Goal: Task Accomplishment & Management: Manage account settings

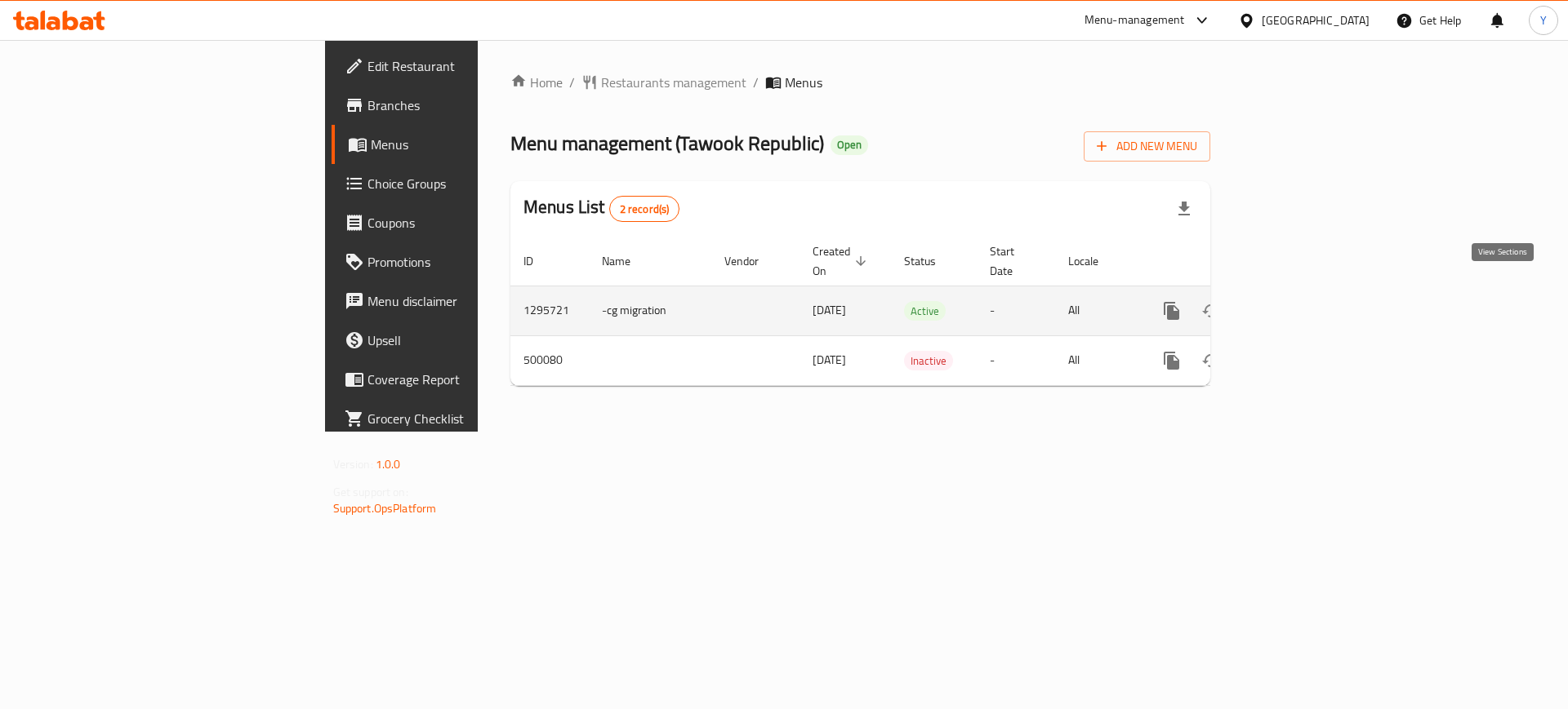
click at [1299, 301] on icon "enhanced table" at bounding box center [1290, 311] width 20 height 20
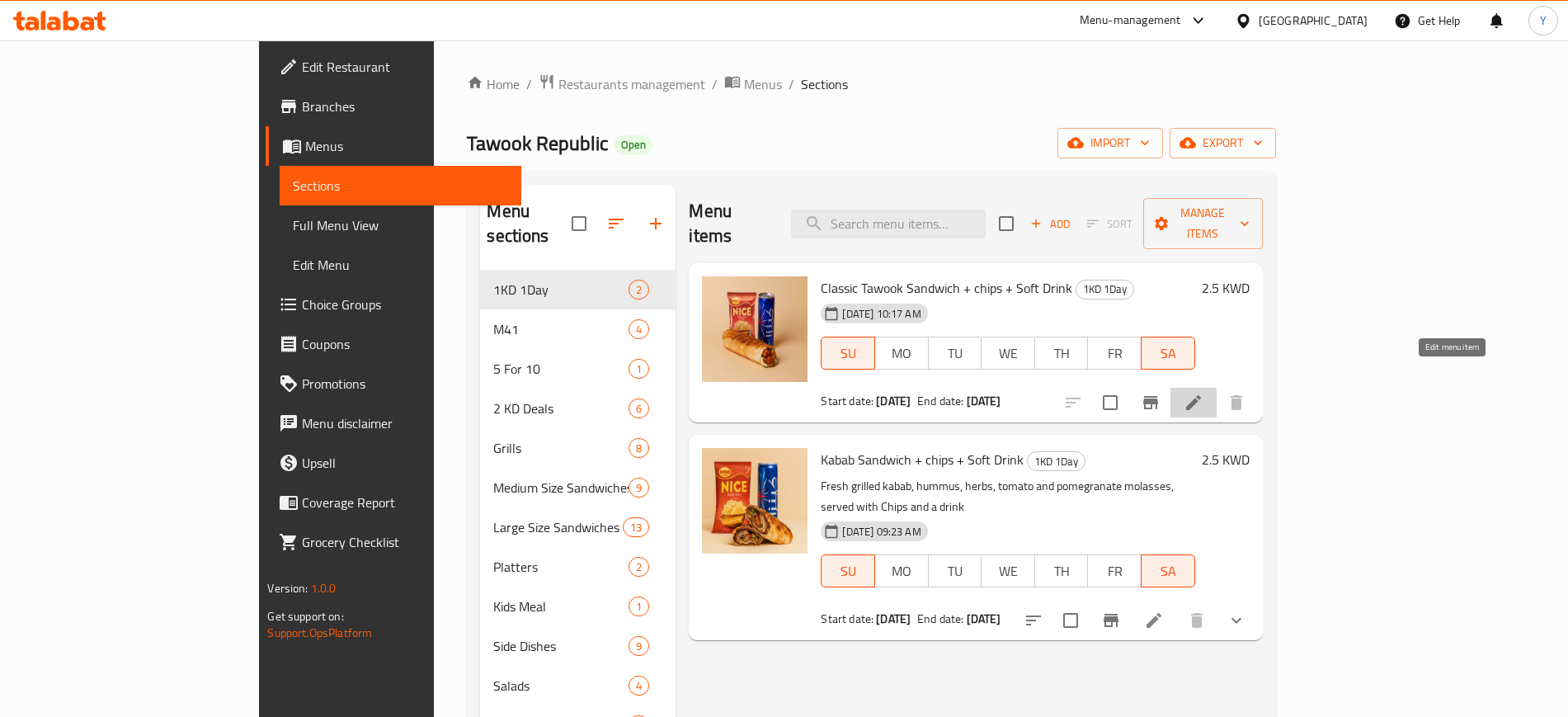
click at [1204, 393] on icon at bounding box center [1194, 403] width 20 height 20
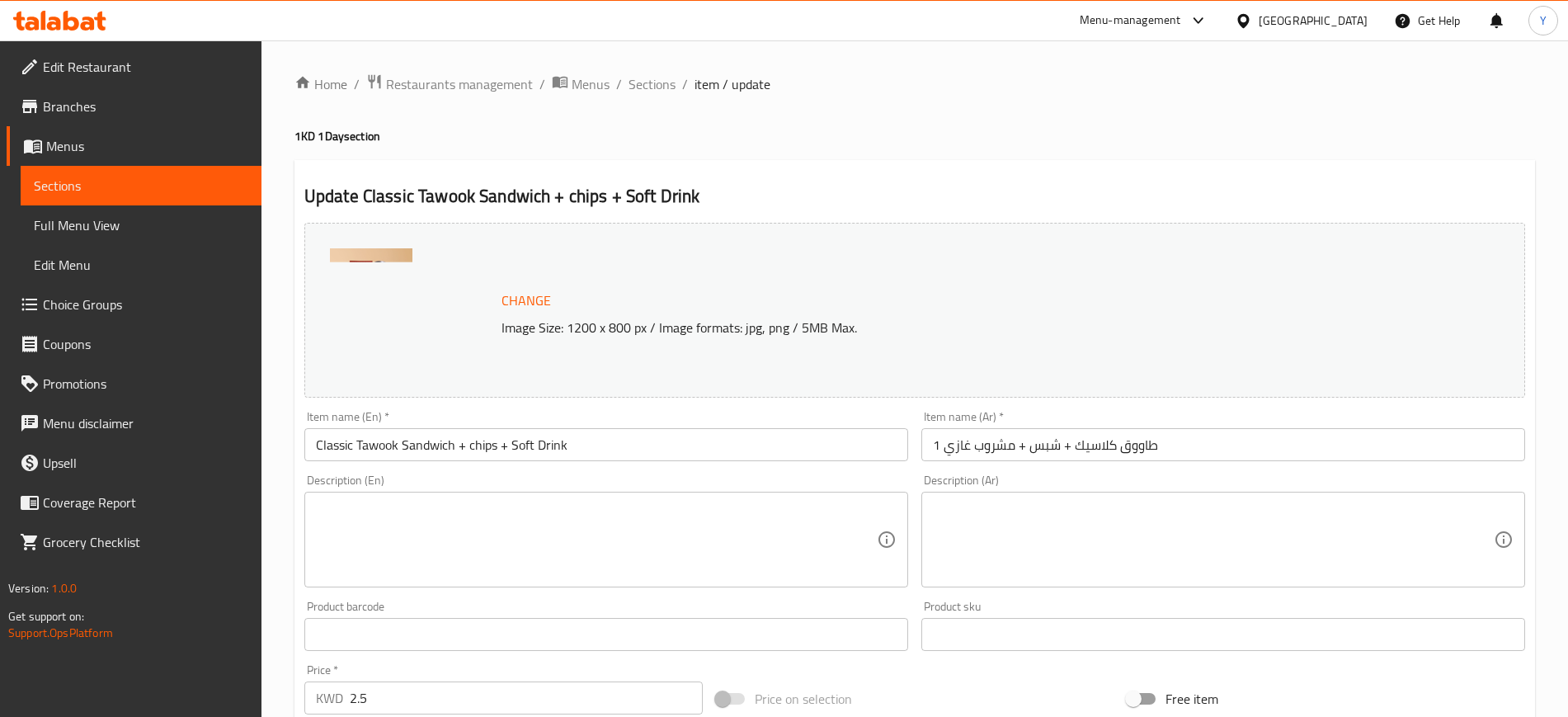
scroll to position [473, 0]
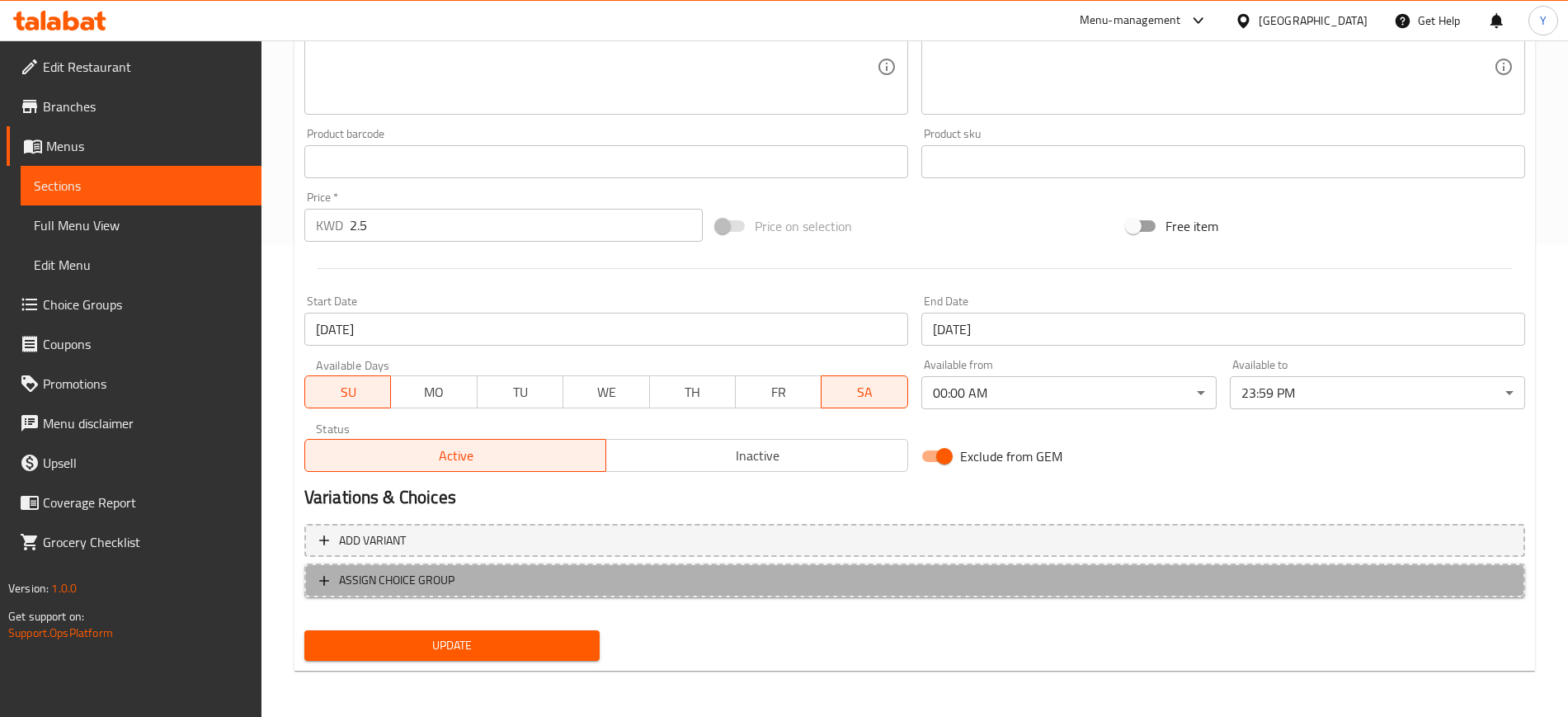
click at [392, 577] on span "ASSIGN CHOICE GROUP" at bounding box center [397, 580] width 115 height 21
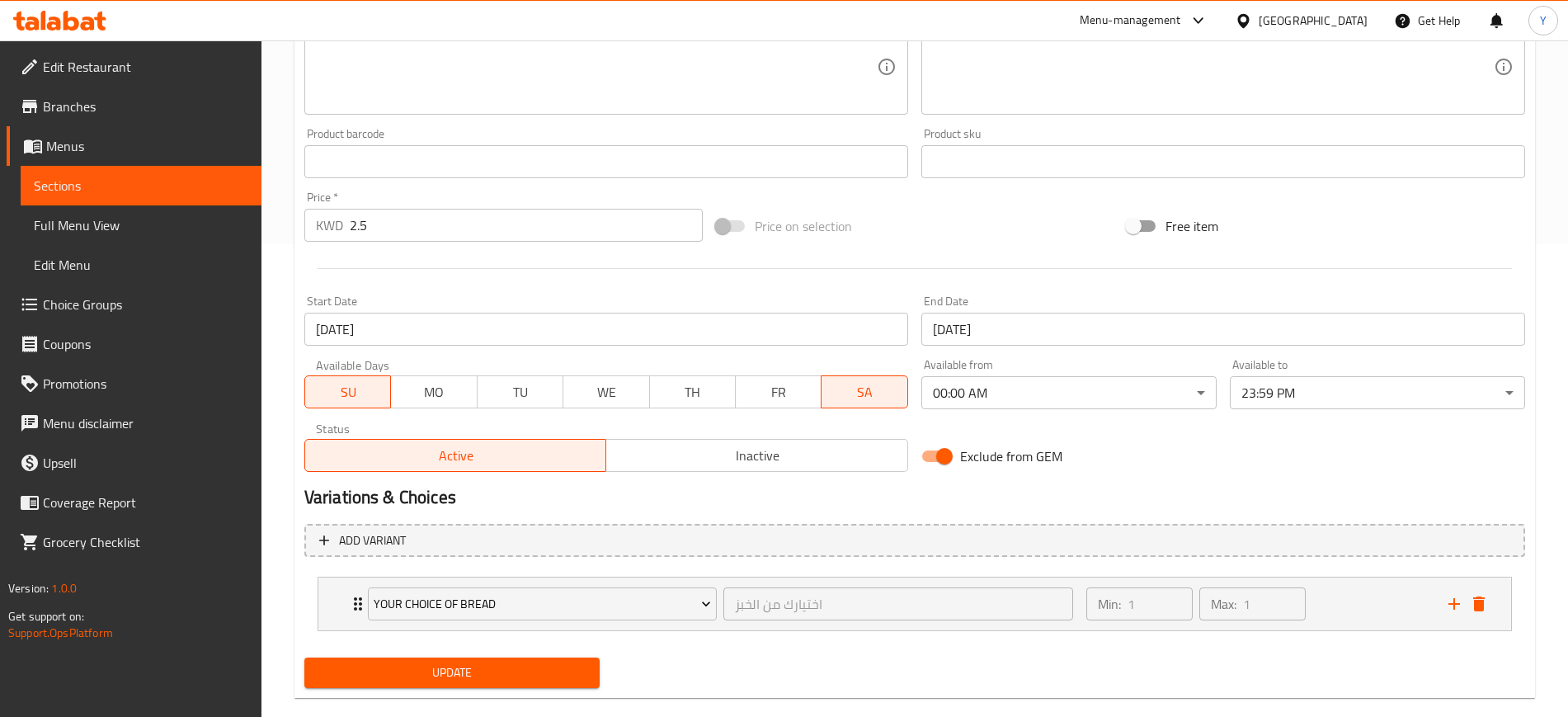
click at [392, 577] on div "Your Choice of Bread اختيارك من الخبز ​" at bounding box center [720, 603] width 725 height 53
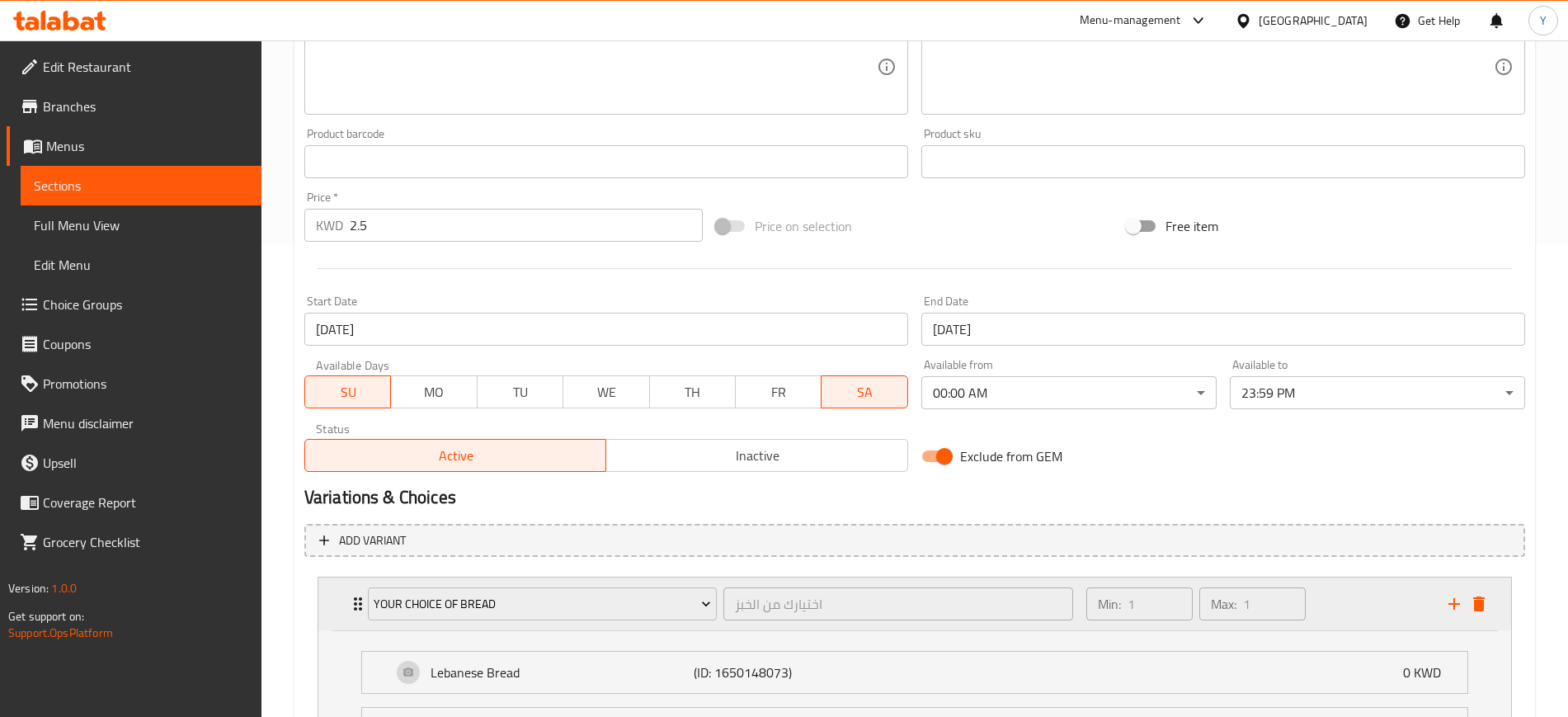
click at [344, 602] on div "Your Choice of Bread اختيارك من الخبز ​ Min: 1 ​ Max: 1 ​" at bounding box center [914, 603] width 1193 height 53
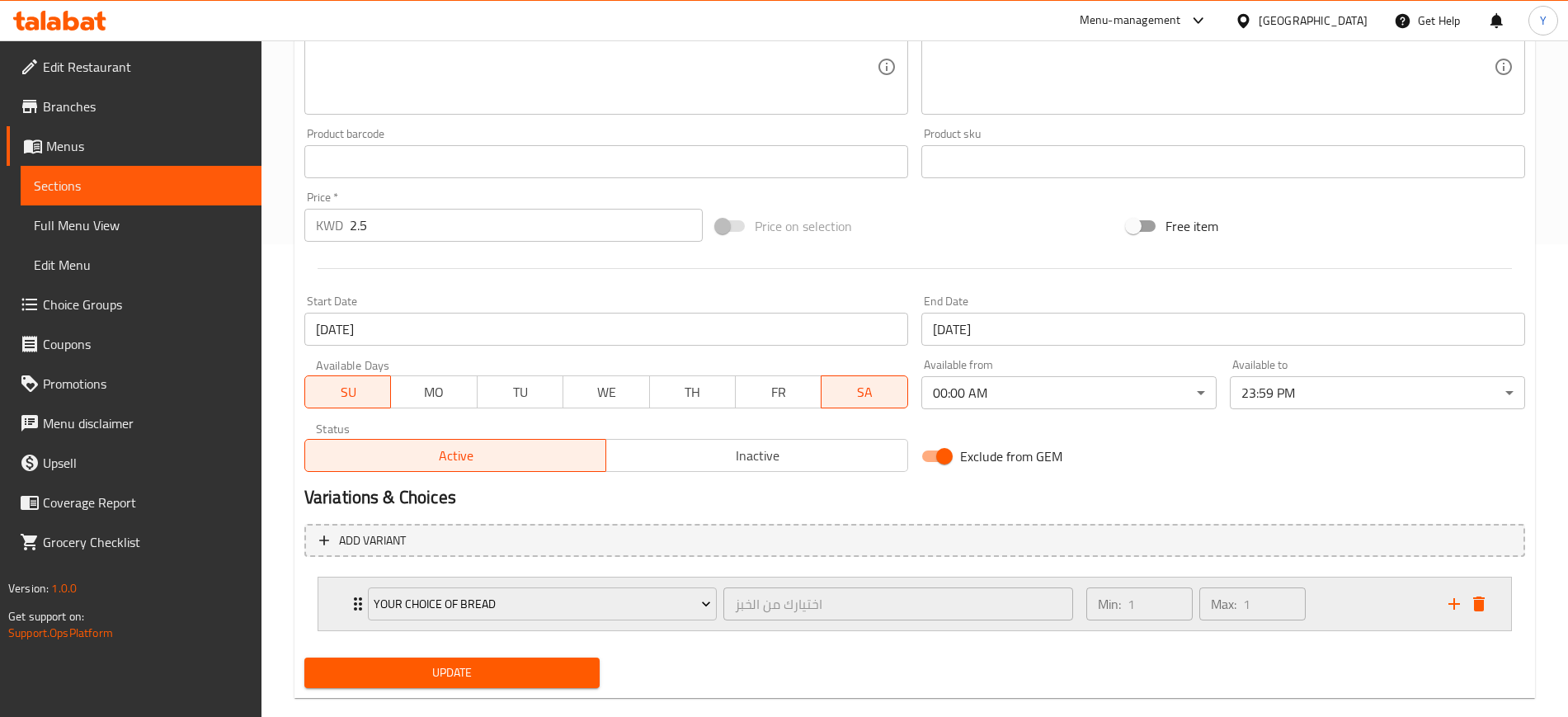
scroll to position [496, 0]
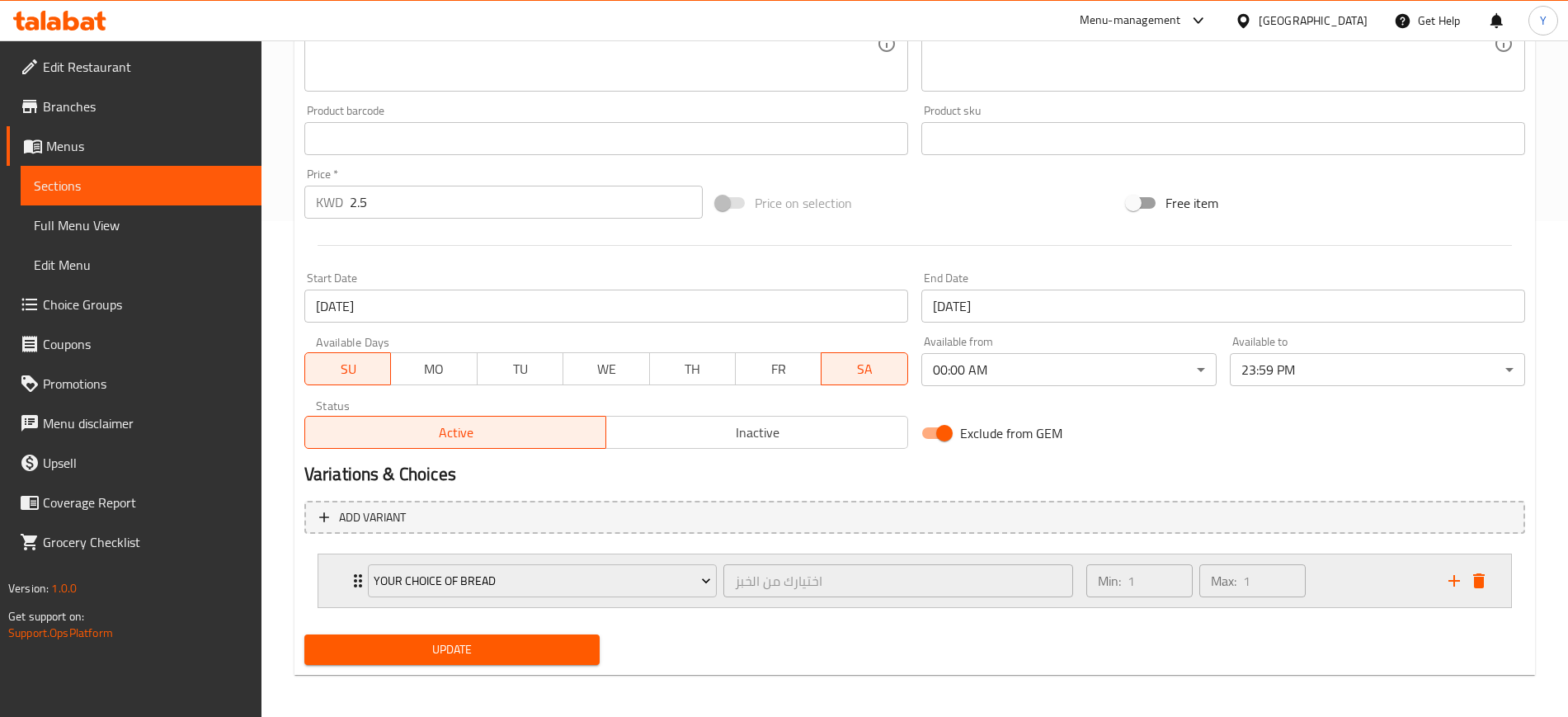
click at [362, 570] on div "Your Choice of Bread اختيارك من الخبز ​" at bounding box center [720, 581] width 725 height 53
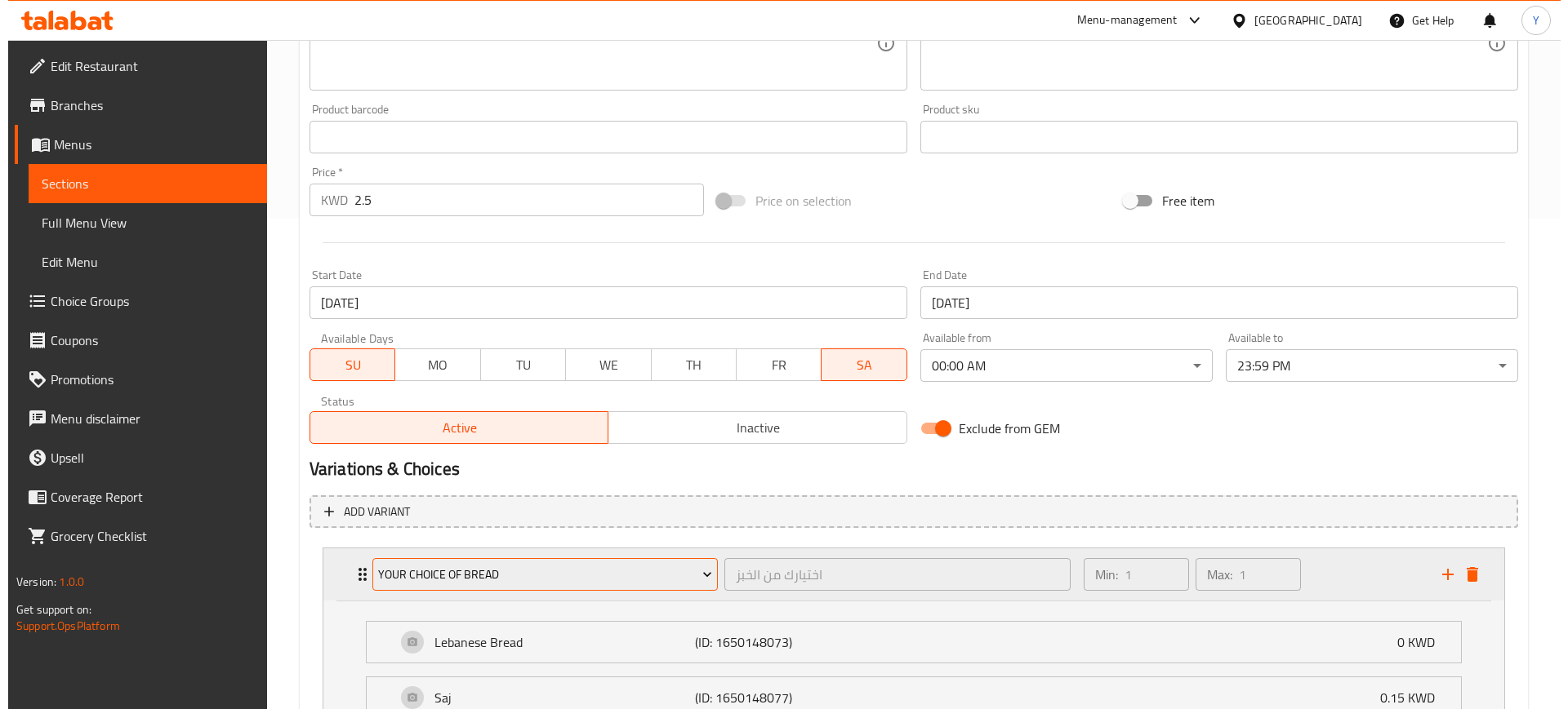
scroll to position [516, 0]
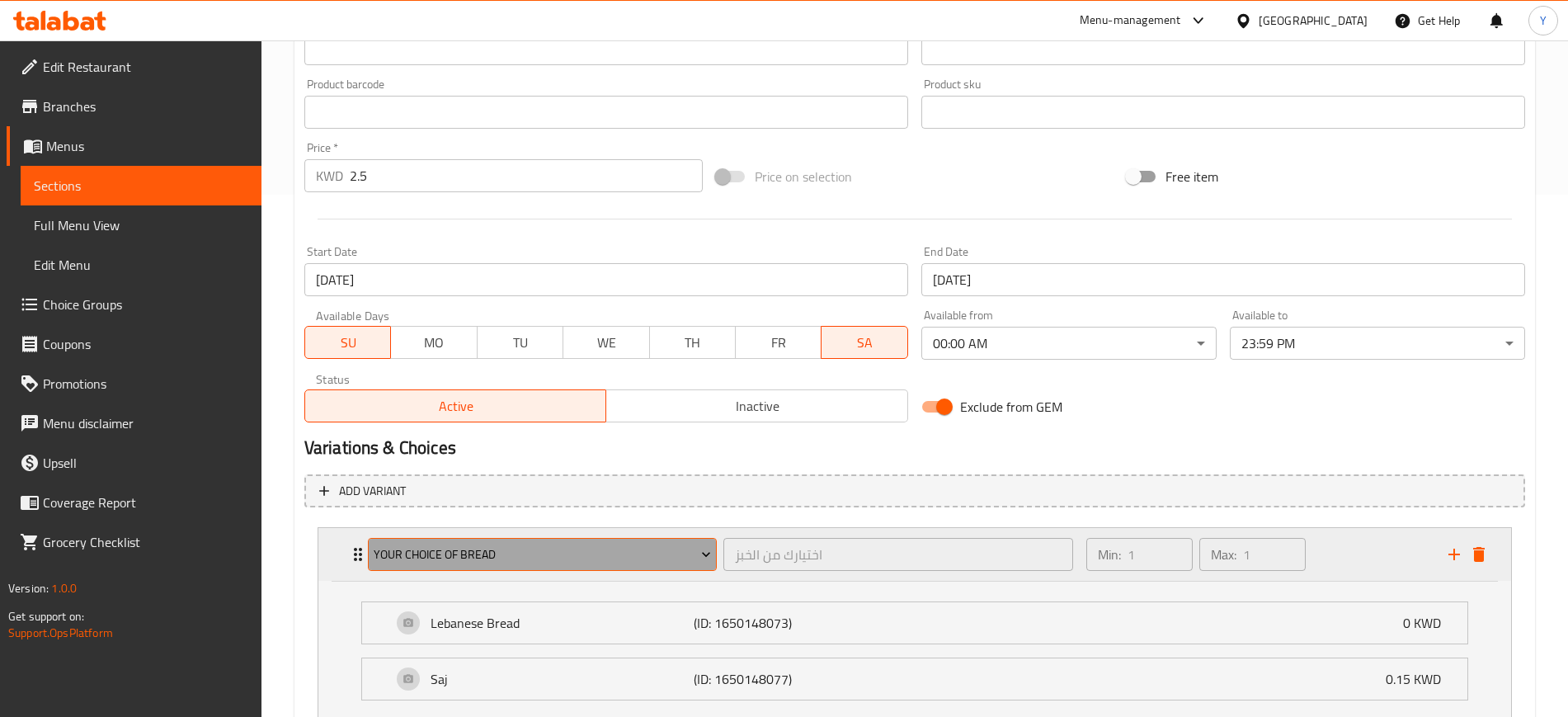
click at [567, 556] on span "Your Choice of Bread" at bounding box center [542, 555] width 337 height 21
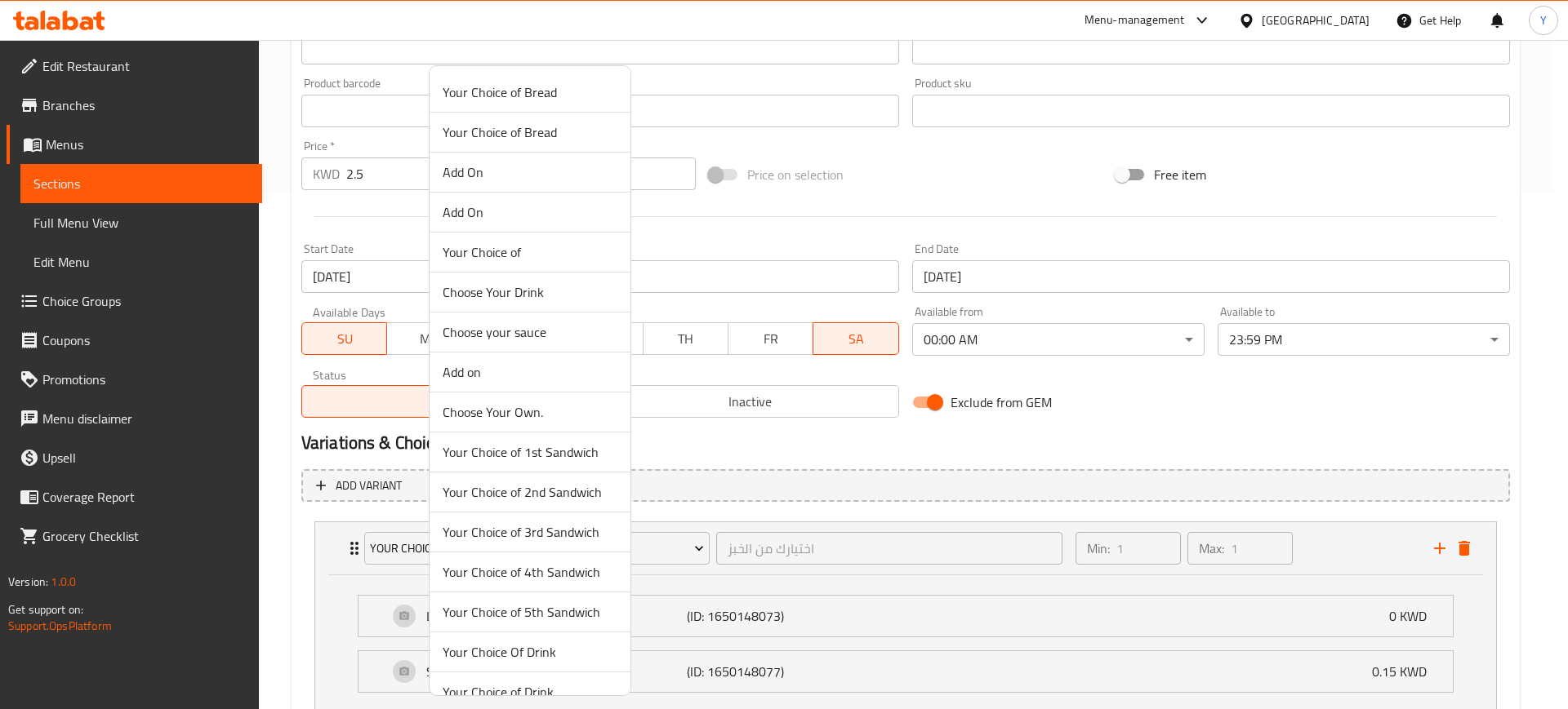
click at [533, 296] on span "Choose Your Drink" at bounding box center [530, 293] width 175 height 20
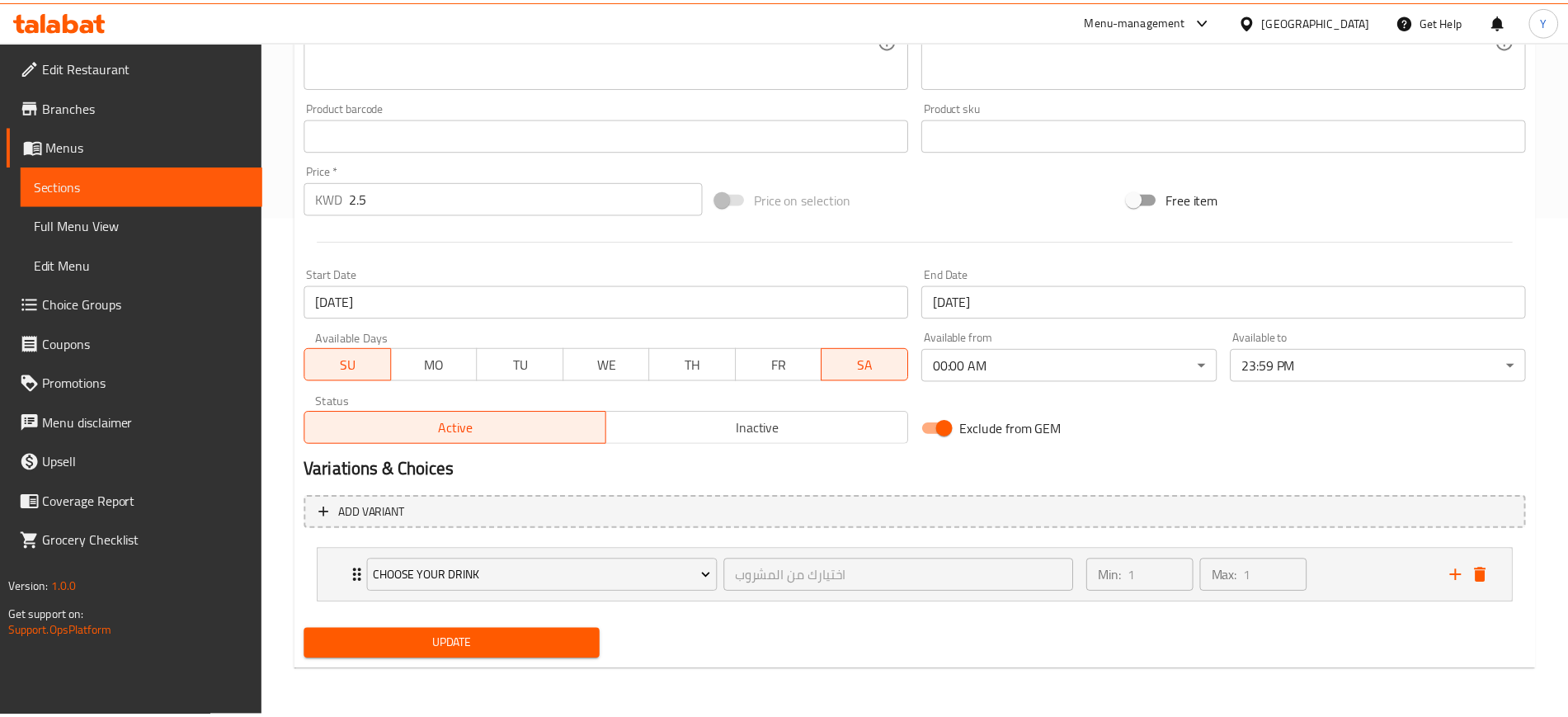
scroll to position [500, 0]
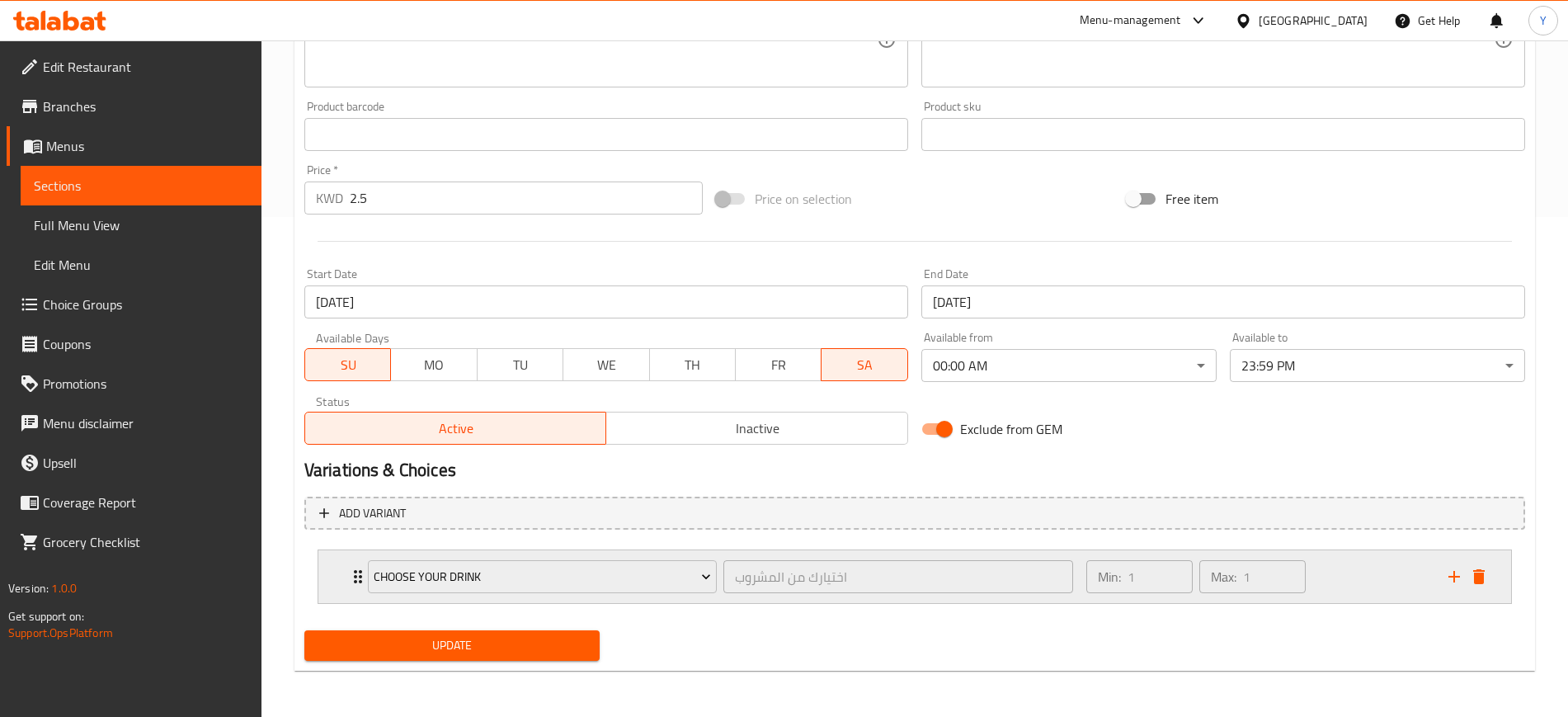
click at [356, 580] on icon "Expand" at bounding box center [358, 577] width 20 height 20
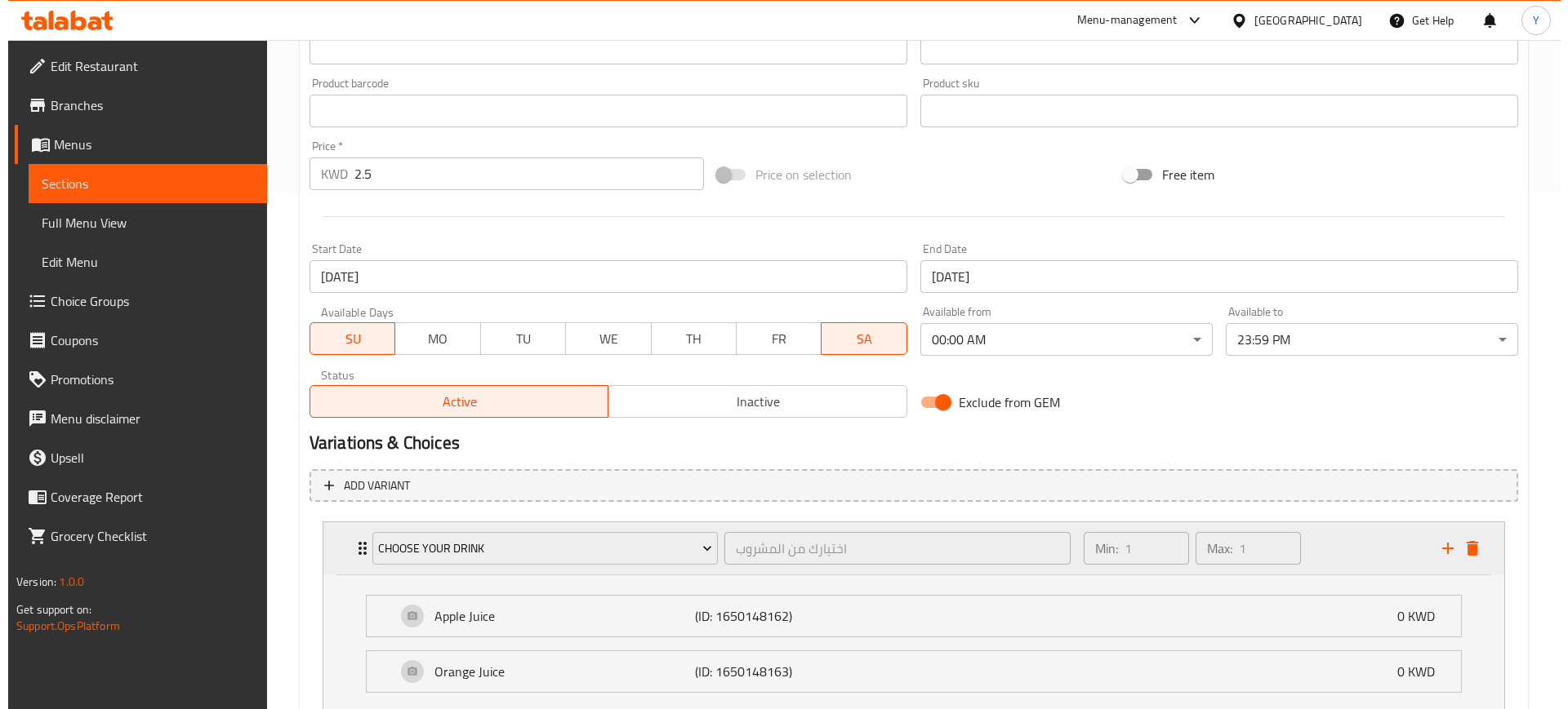
scroll to position [639, 0]
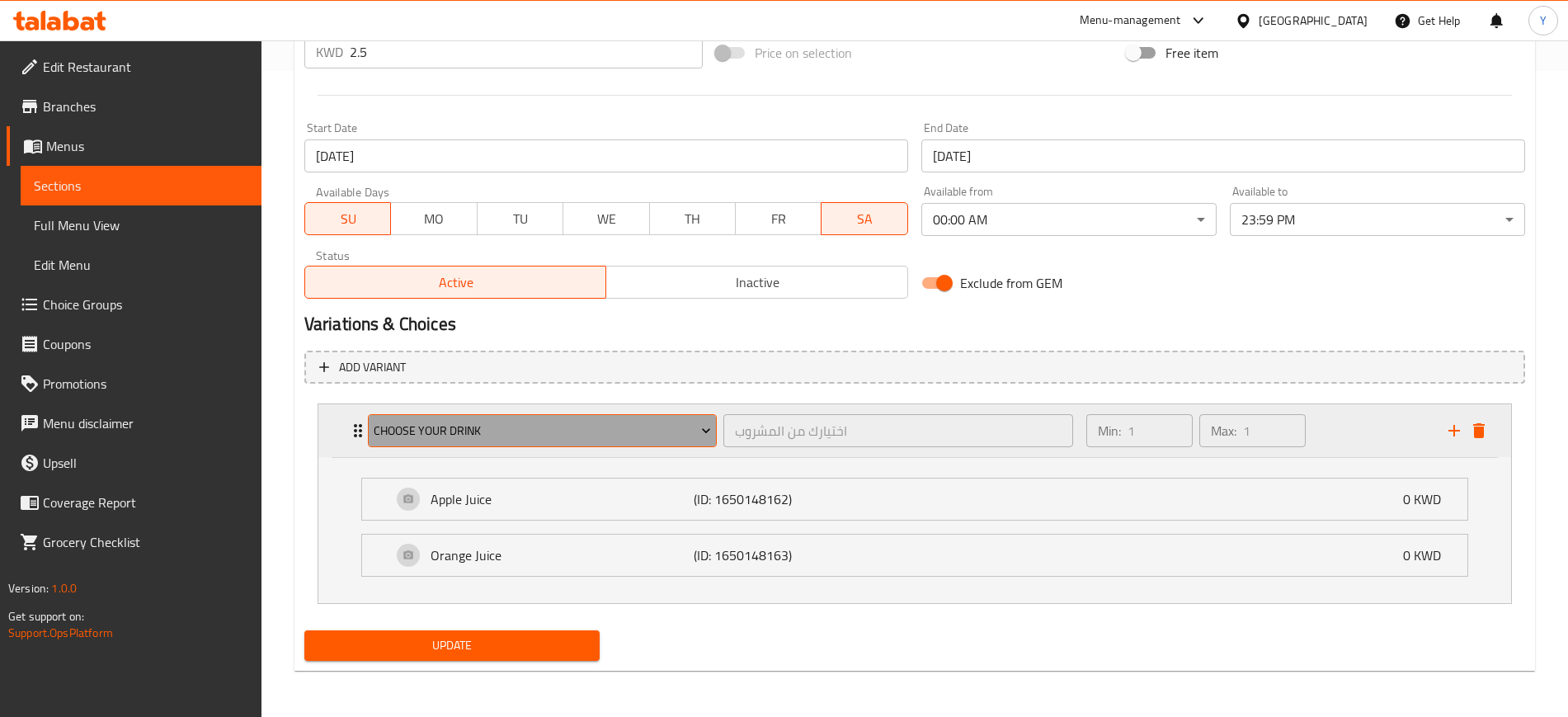
click at [475, 446] on button "Choose Your Drink" at bounding box center [542, 430] width 349 height 33
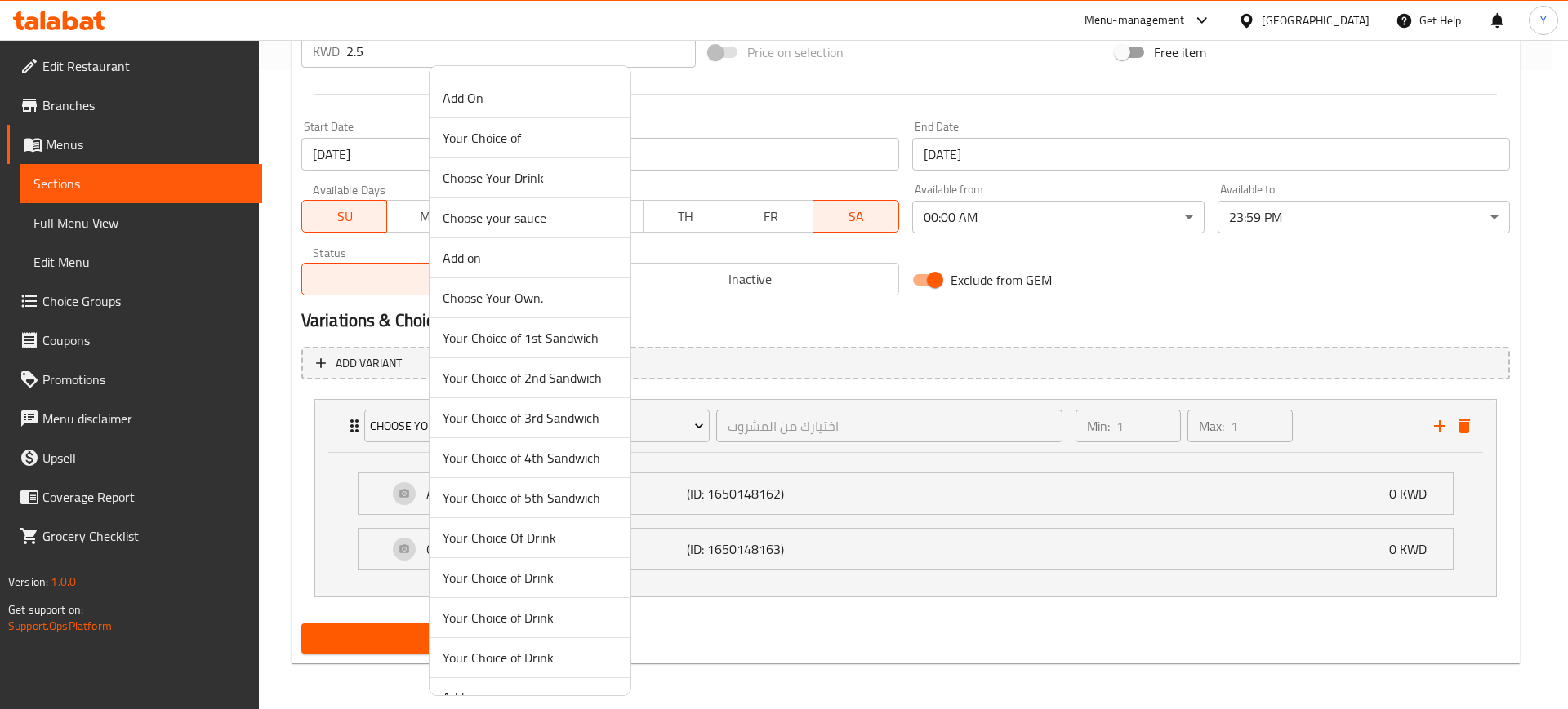
scroll to position [143, 0]
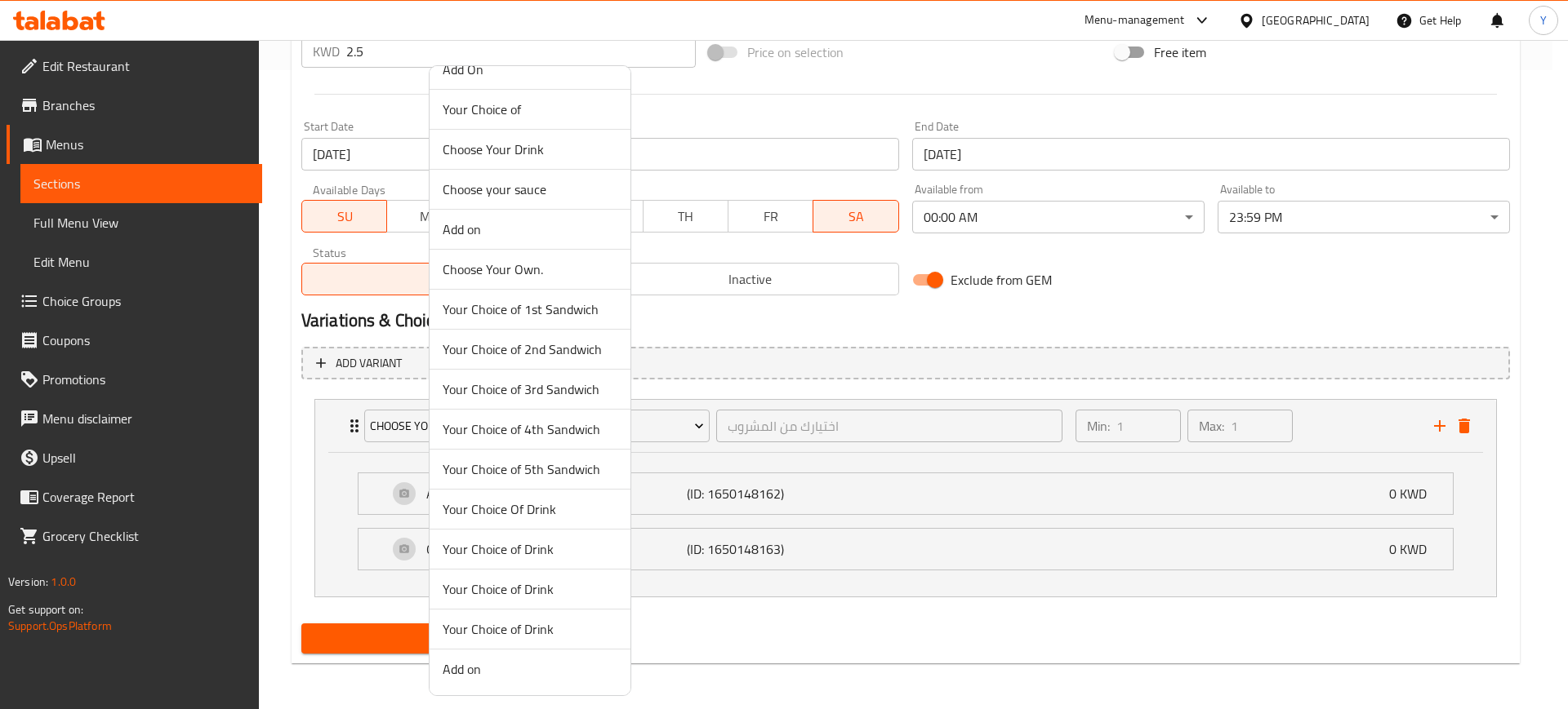
click at [543, 551] on span "Your Choice of Drink" at bounding box center [530, 549] width 175 height 20
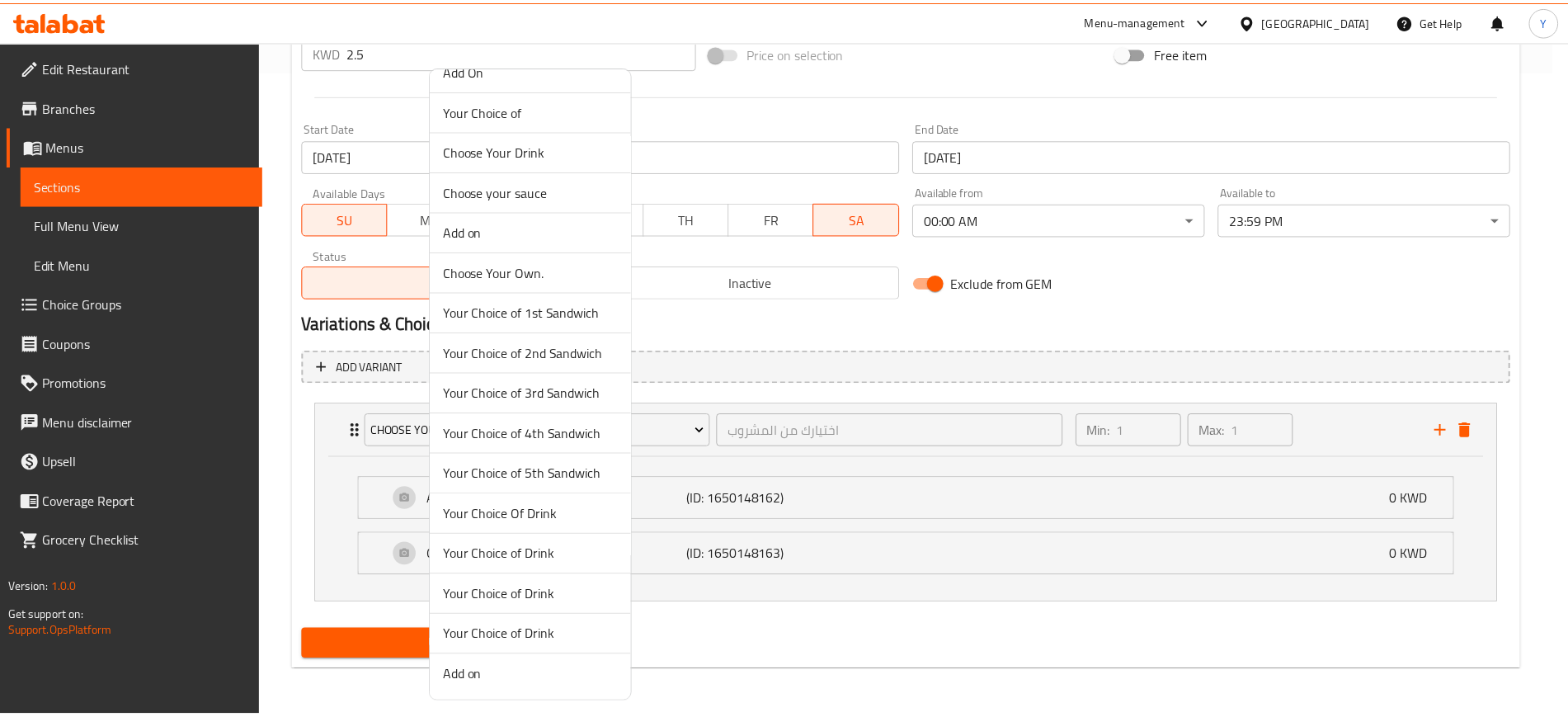
scroll to position [500, 0]
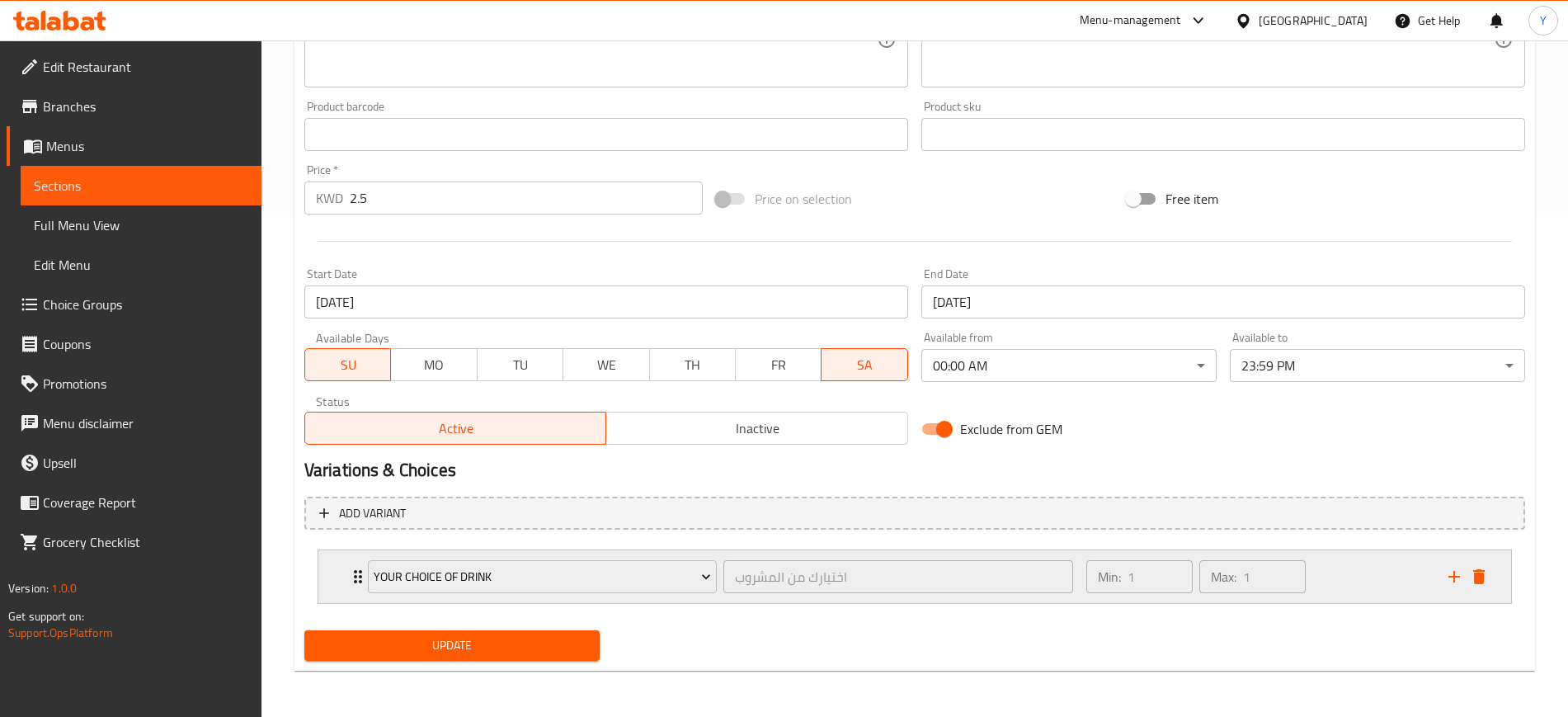
click at [334, 573] on div "Your Choice of Drink اختيارك من المشروب ​ Min: 1 ​ Max: 1 ​" at bounding box center [914, 576] width 1193 height 53
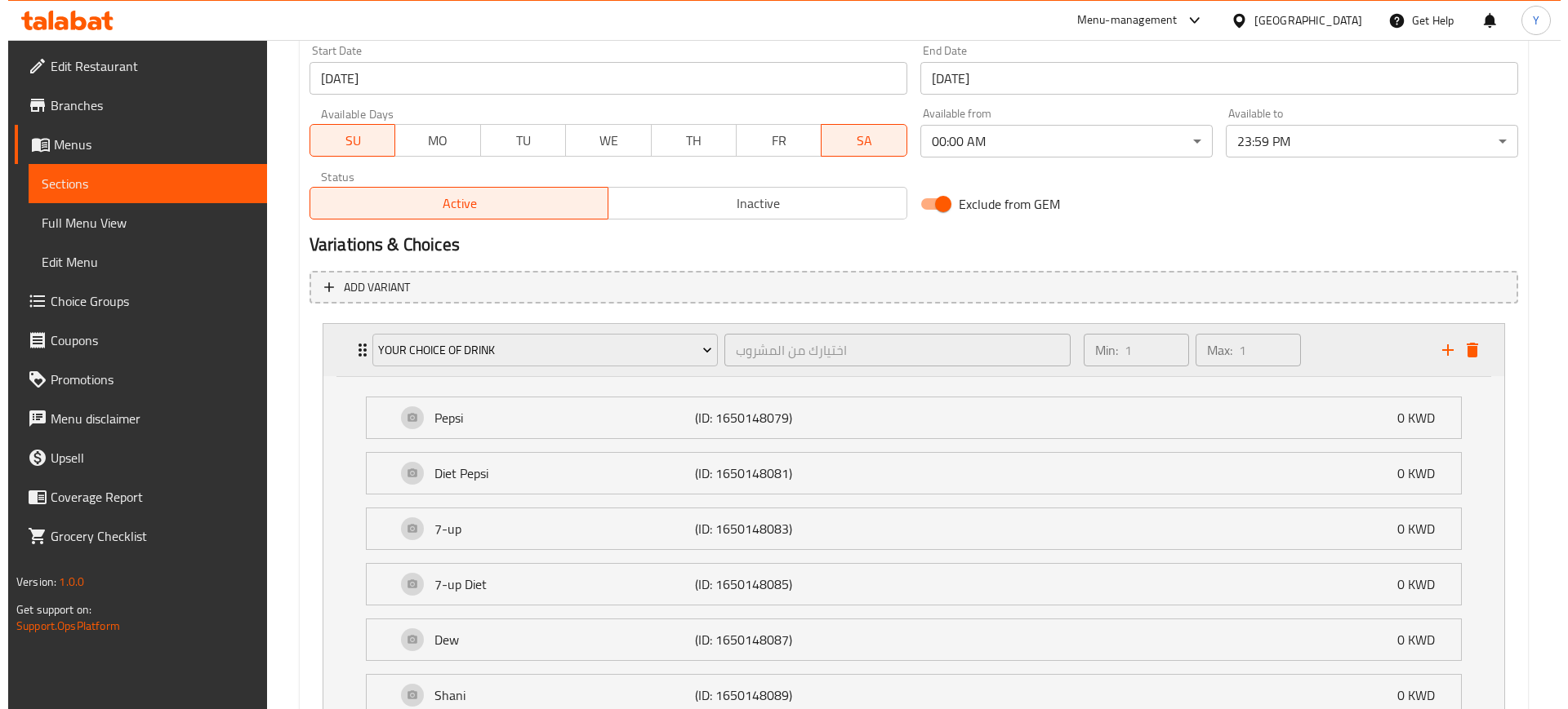
scroll to position [730, 0]
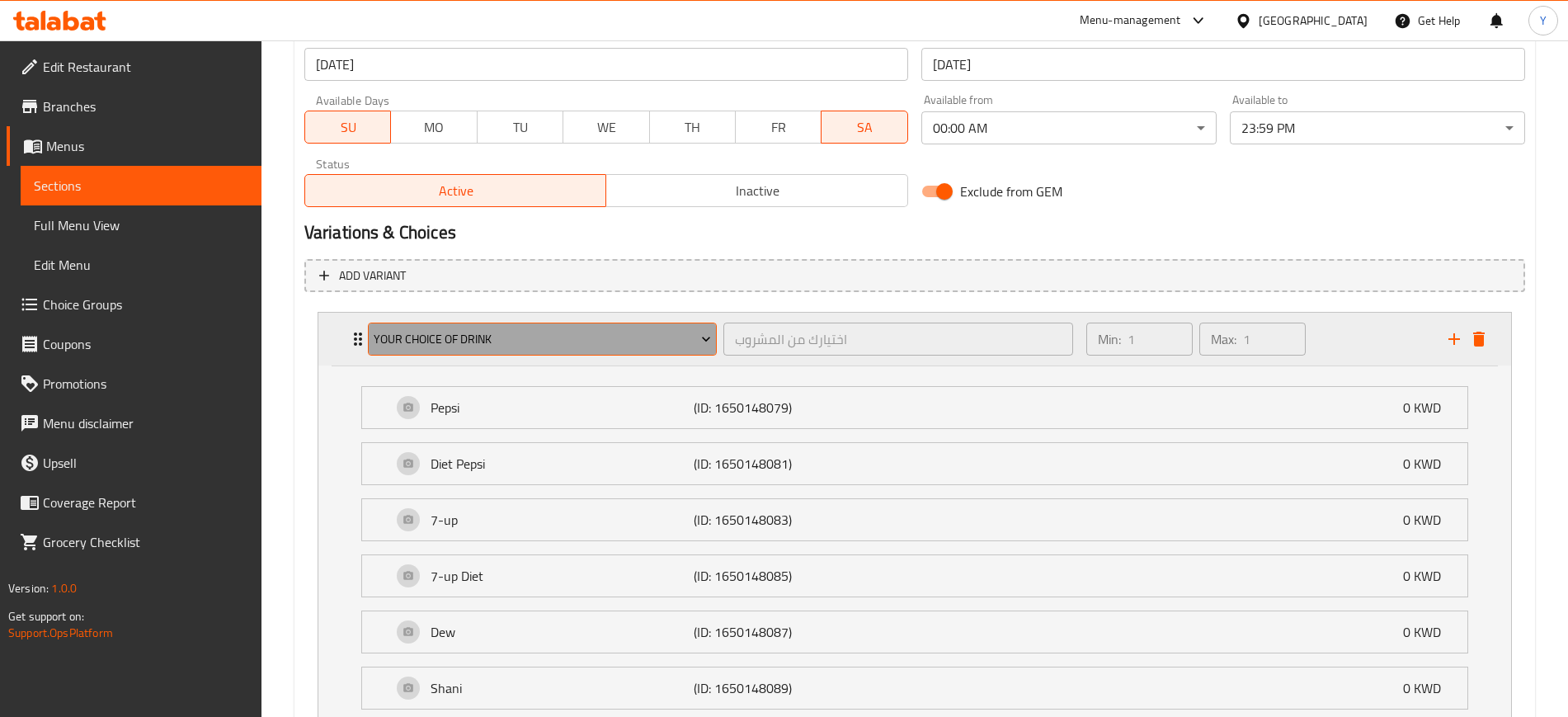
click at [508, 347] on span "Your Choice of Drink" at bounding box center [542, 339] width 337 height 21
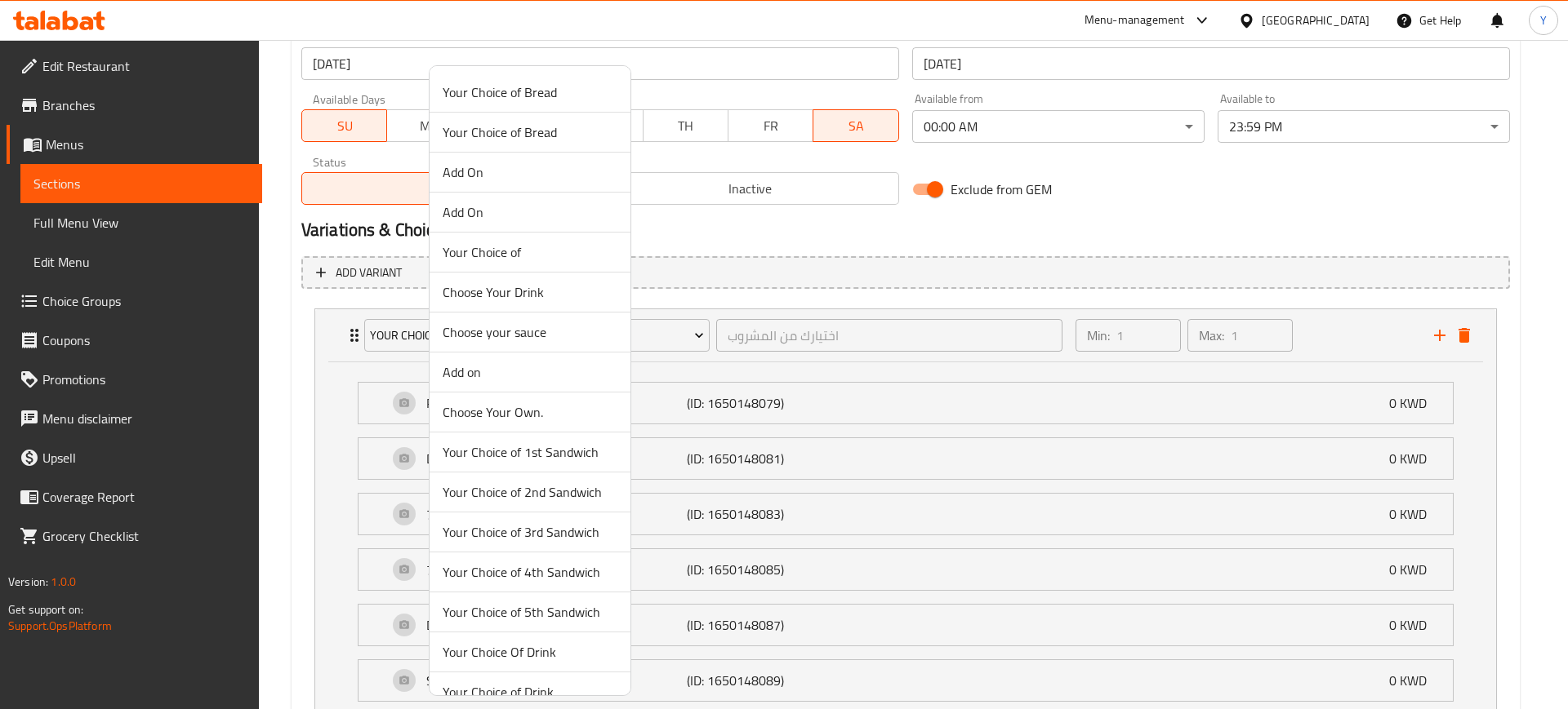
scroll to position [143, 0]
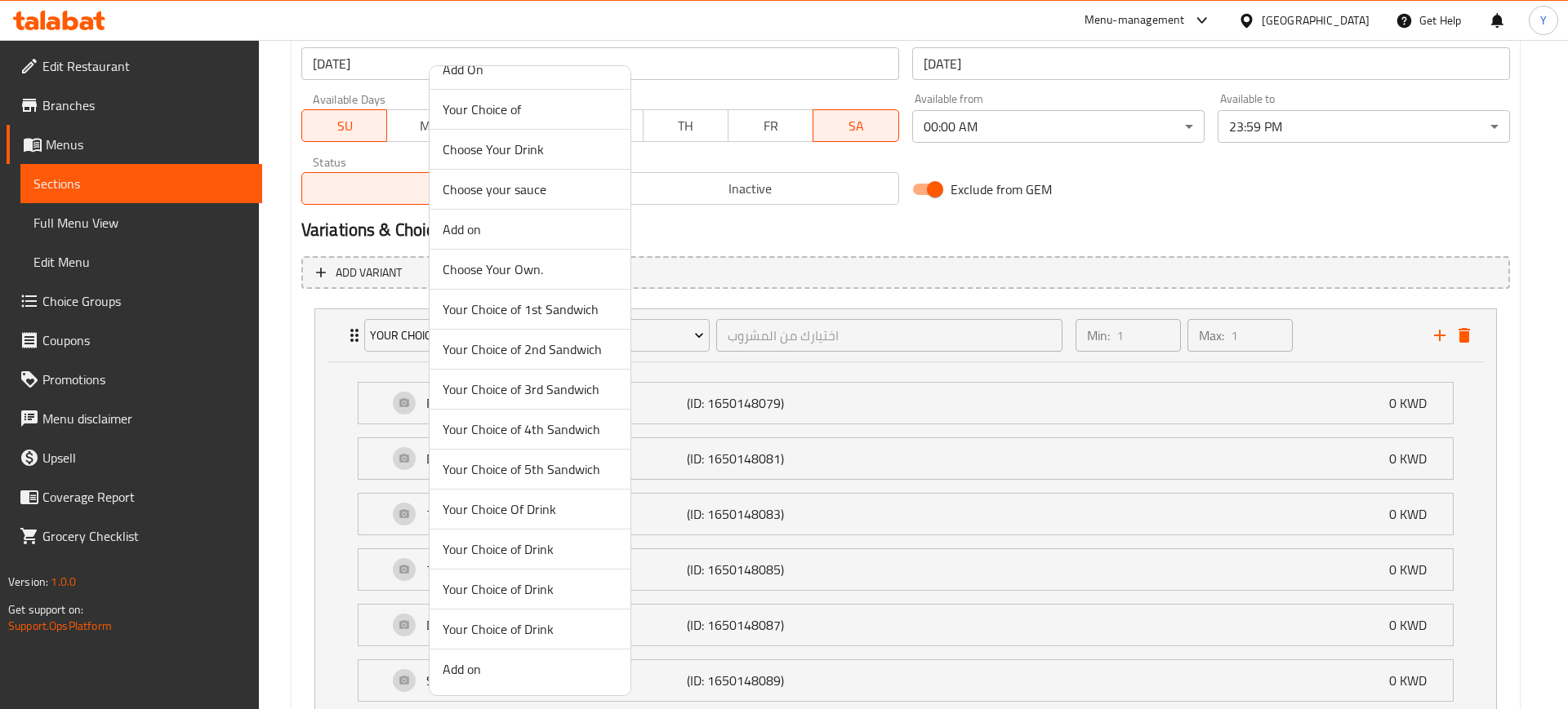
click at [561, 627] on span "Your Choice of Drink" at bounding box center [530, 629] width 175 height 20
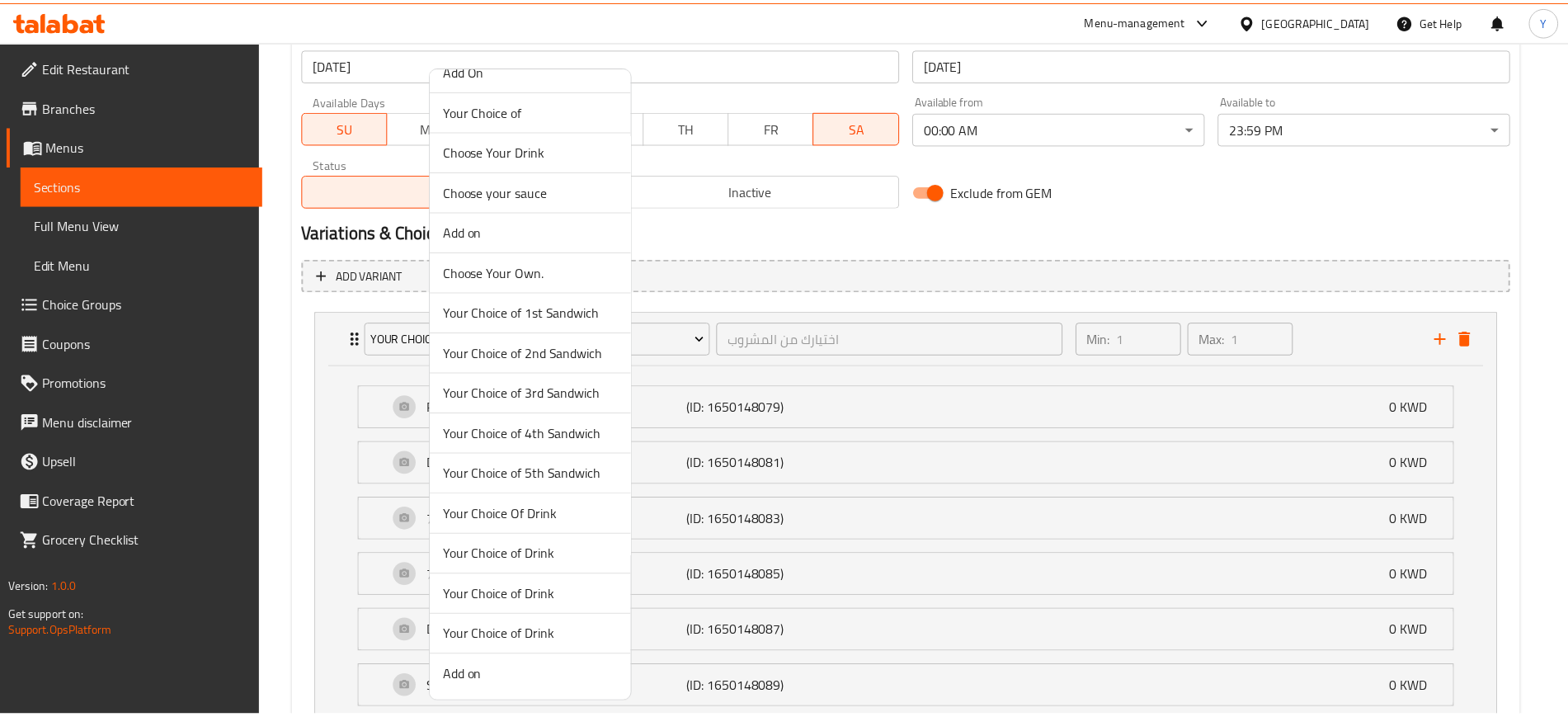
scroll to position [500, 0]
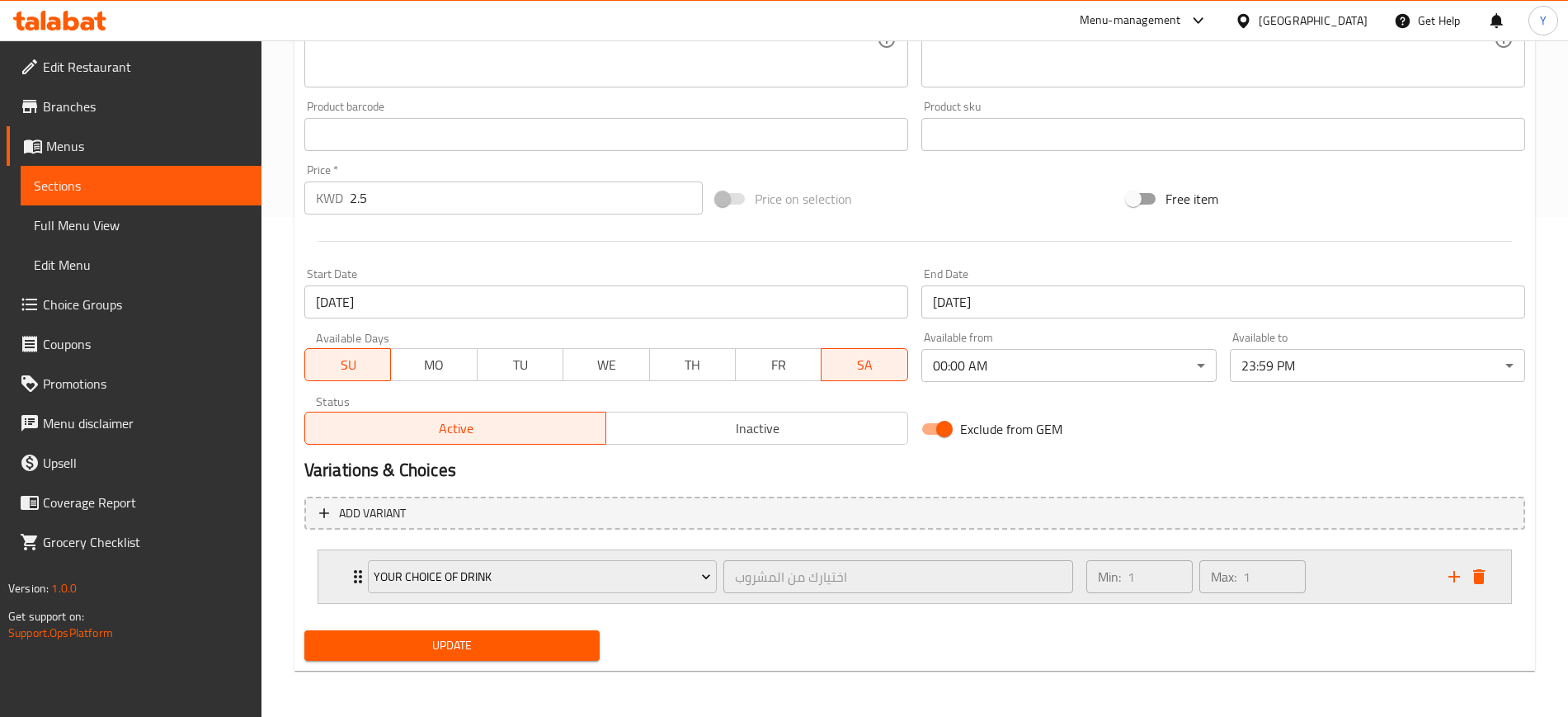
click at [348, 574] on icon "Expand" at bounding box center [358, 577] width 20 height 20
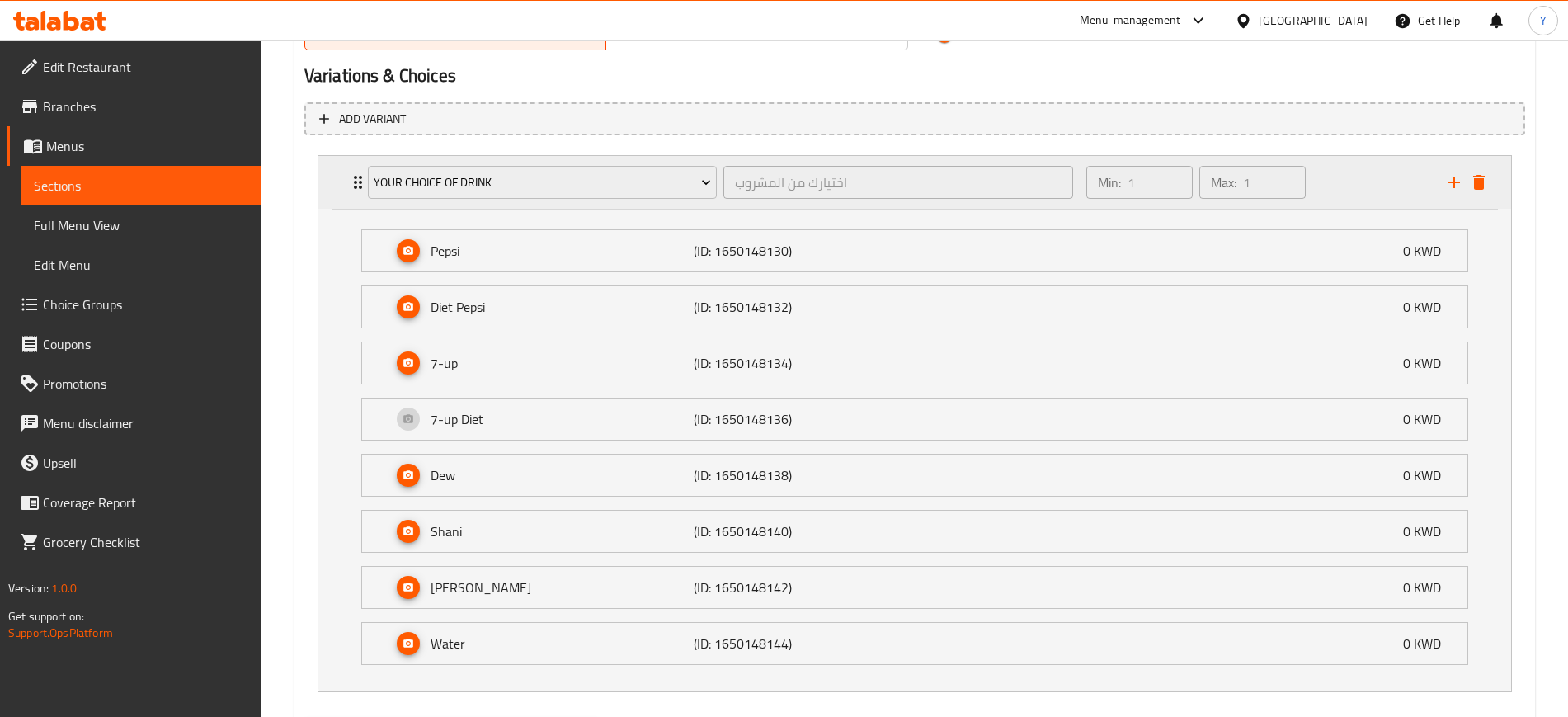
scroll to position [882, 0]
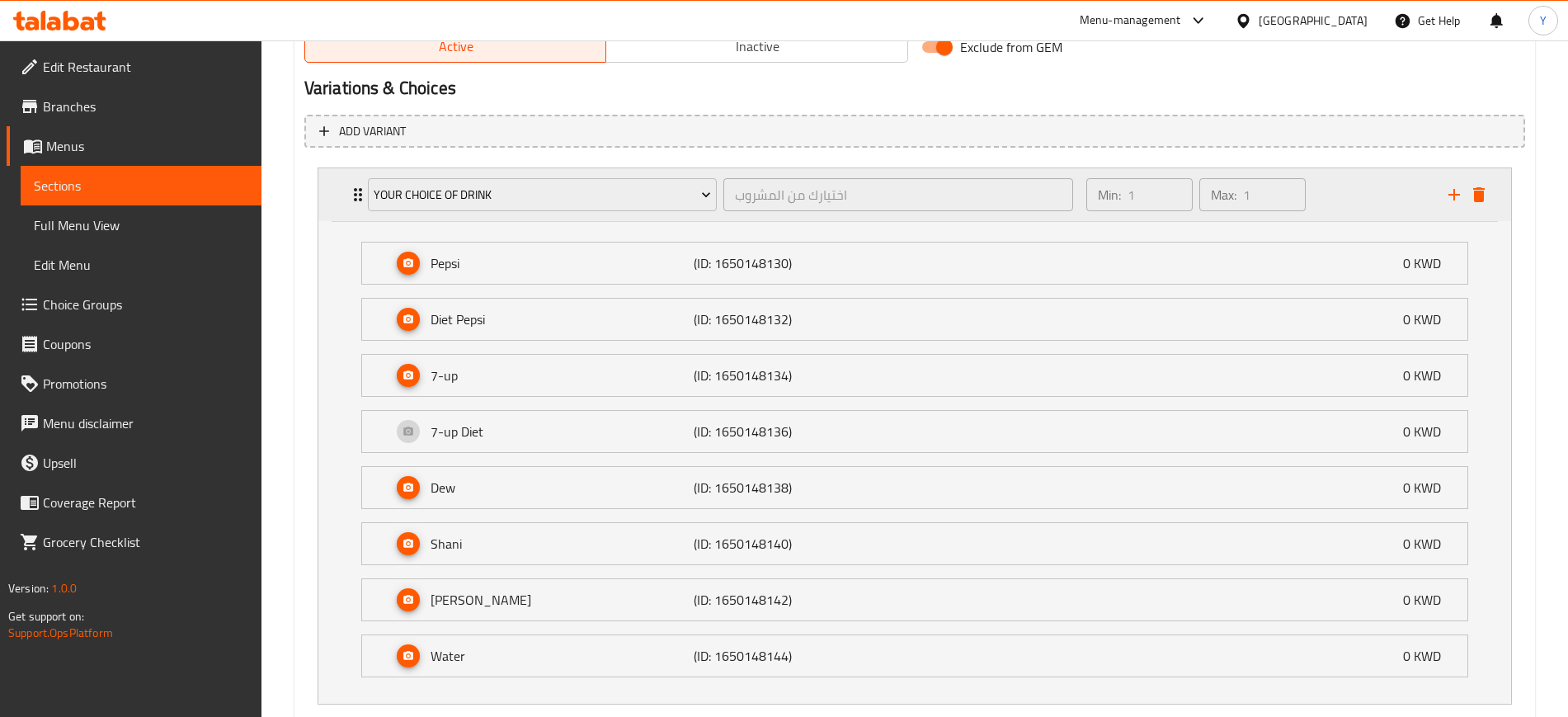
click at [524, 215] on div "Your Choice of Drink اختيارك من المشروب ​" at bounding box center [720, 195] width 725 height 53
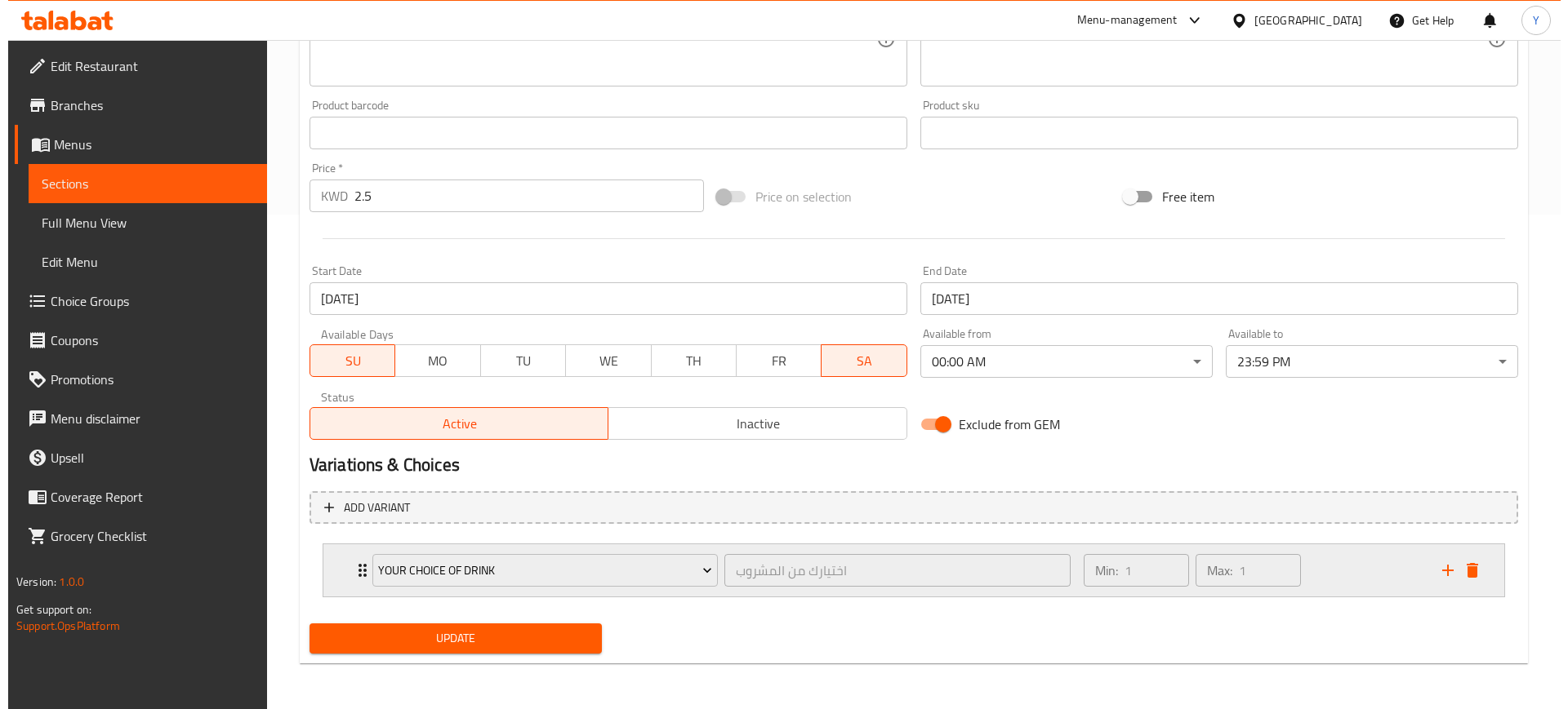
scroll to position [494, 0]
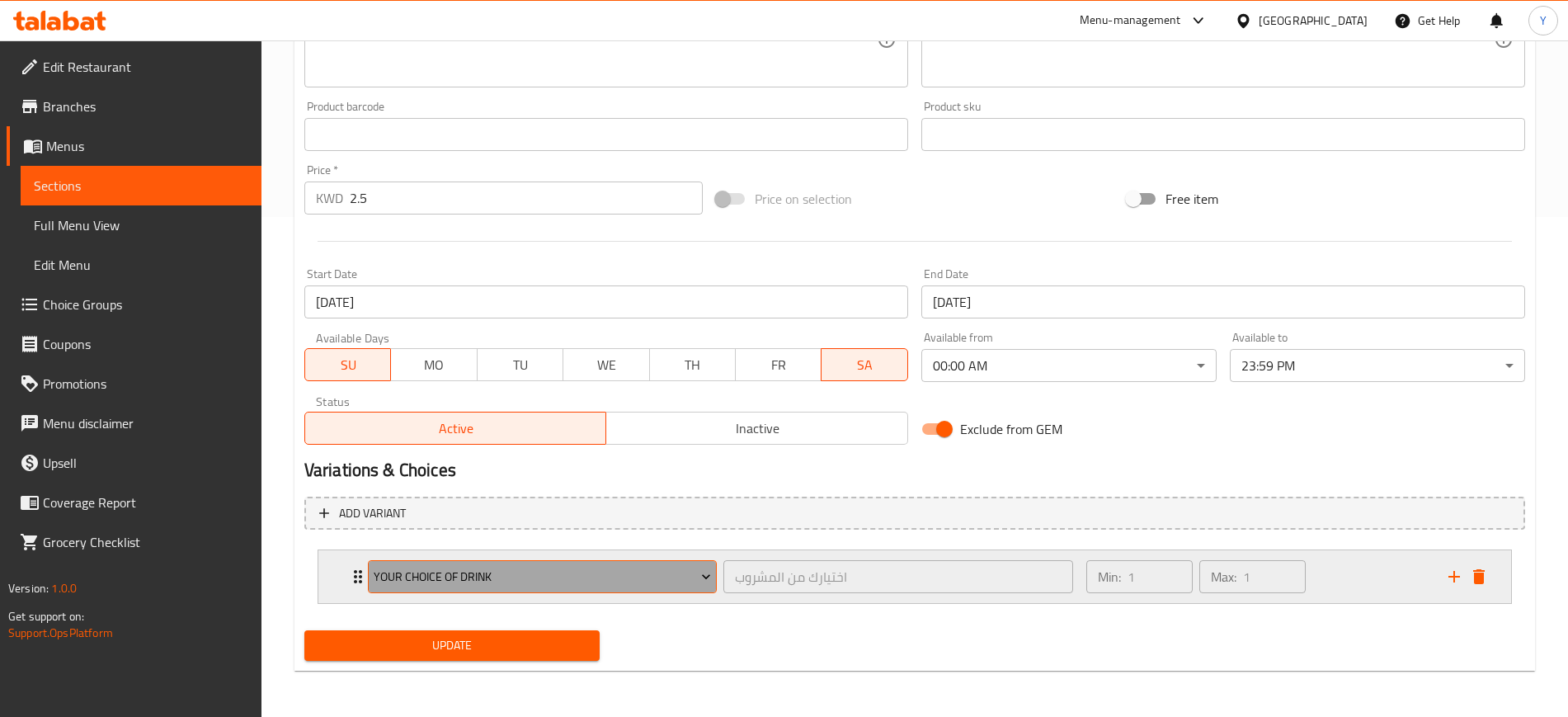
click at [475, 581] on span "Your Choice of Drink" at bounding box center [542, 577] width 337 height 21
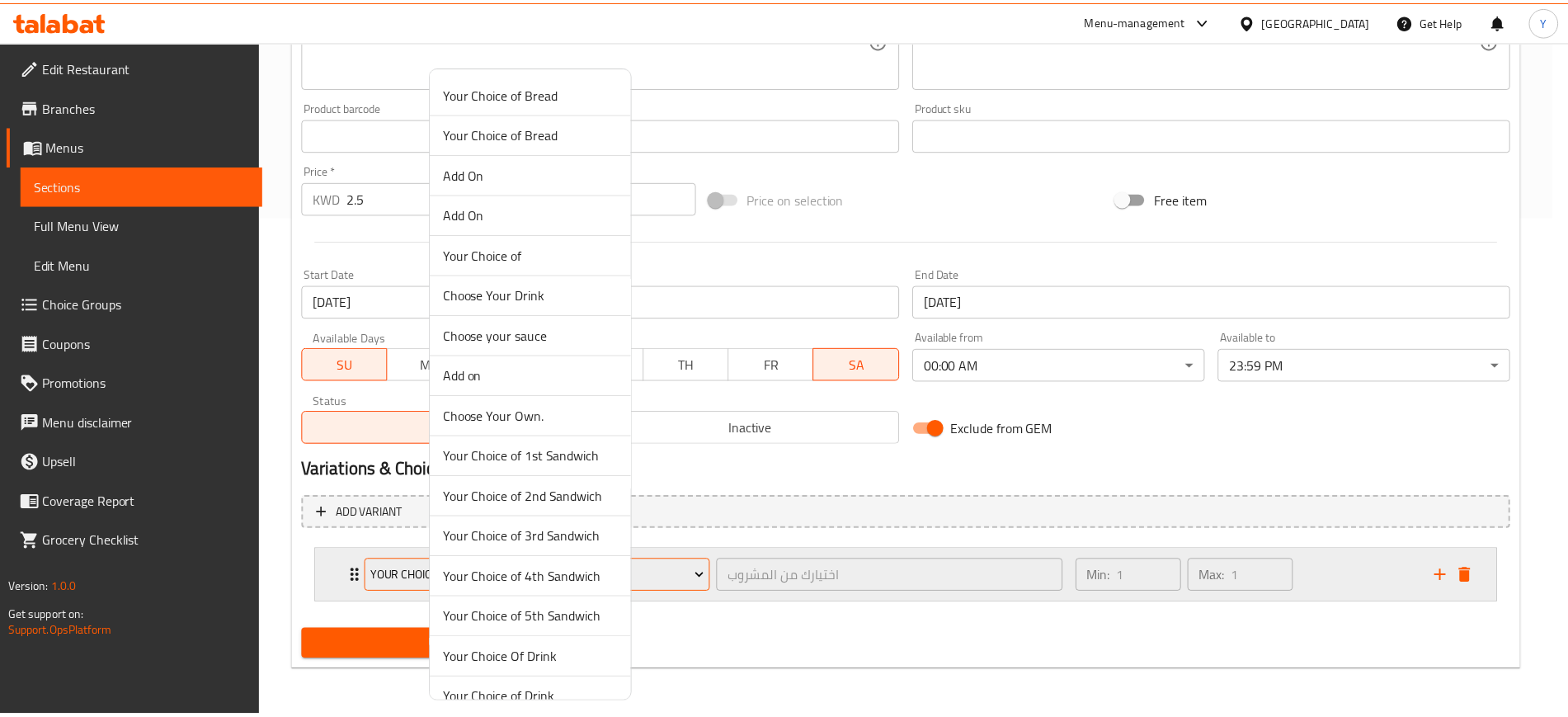
scroll to position [144, 0]
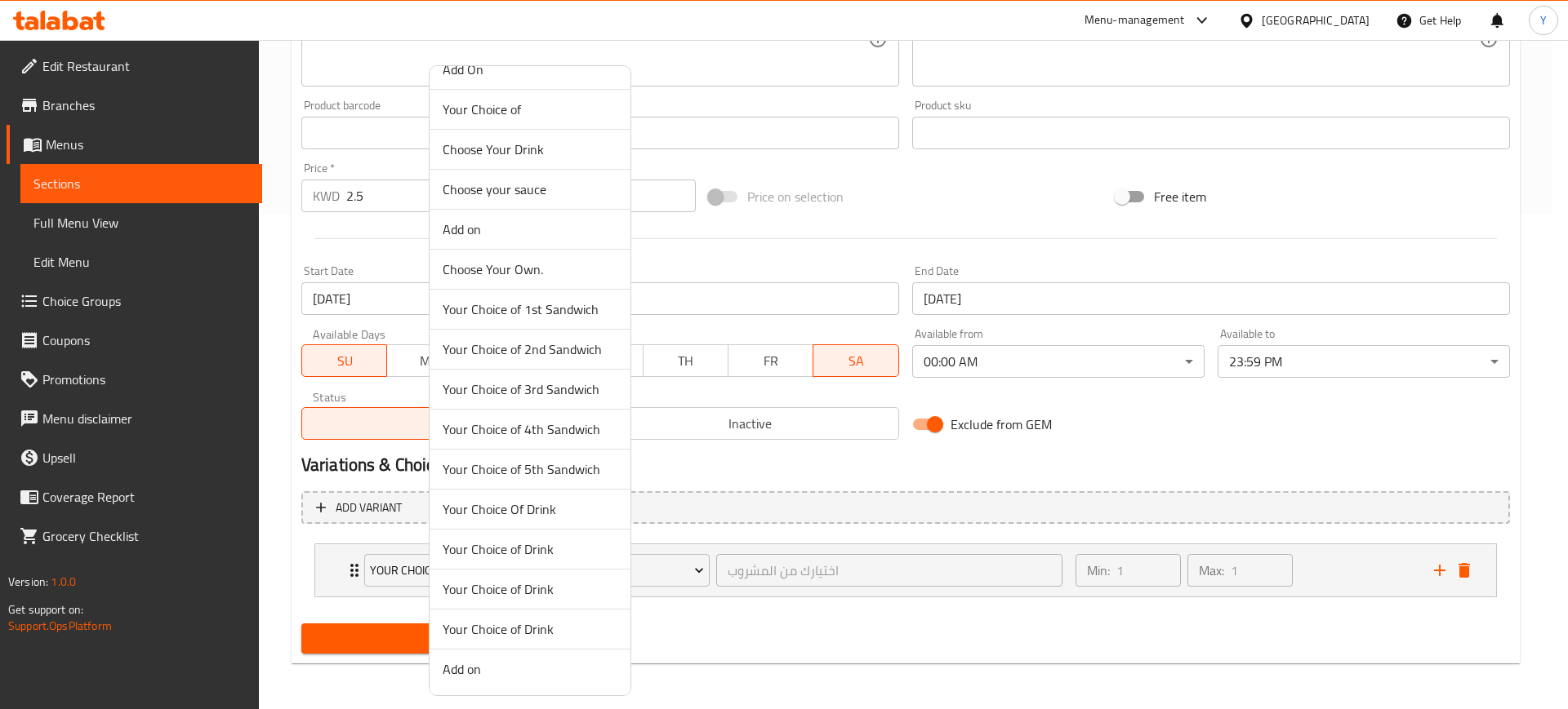
click at [529, 552] on span "Your Choice of Drink" at bounding box center [530, 549] width 175 height 20
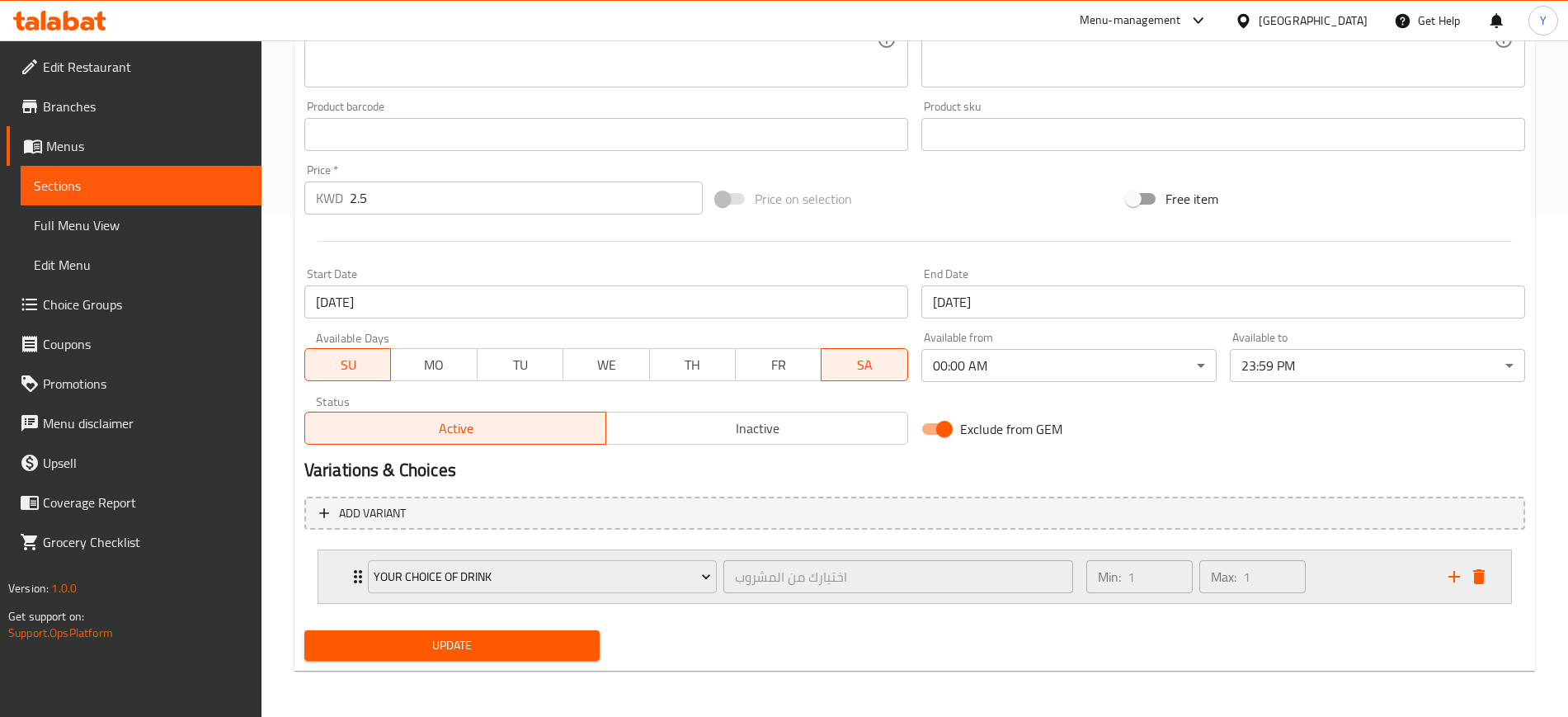
click at [334, 587] on div "Your Choice of Drink اختيارك من المشروب ​ Min: 1 ​ Max: 1 ​" at bounding box center [914, 576] width 1193 height 53
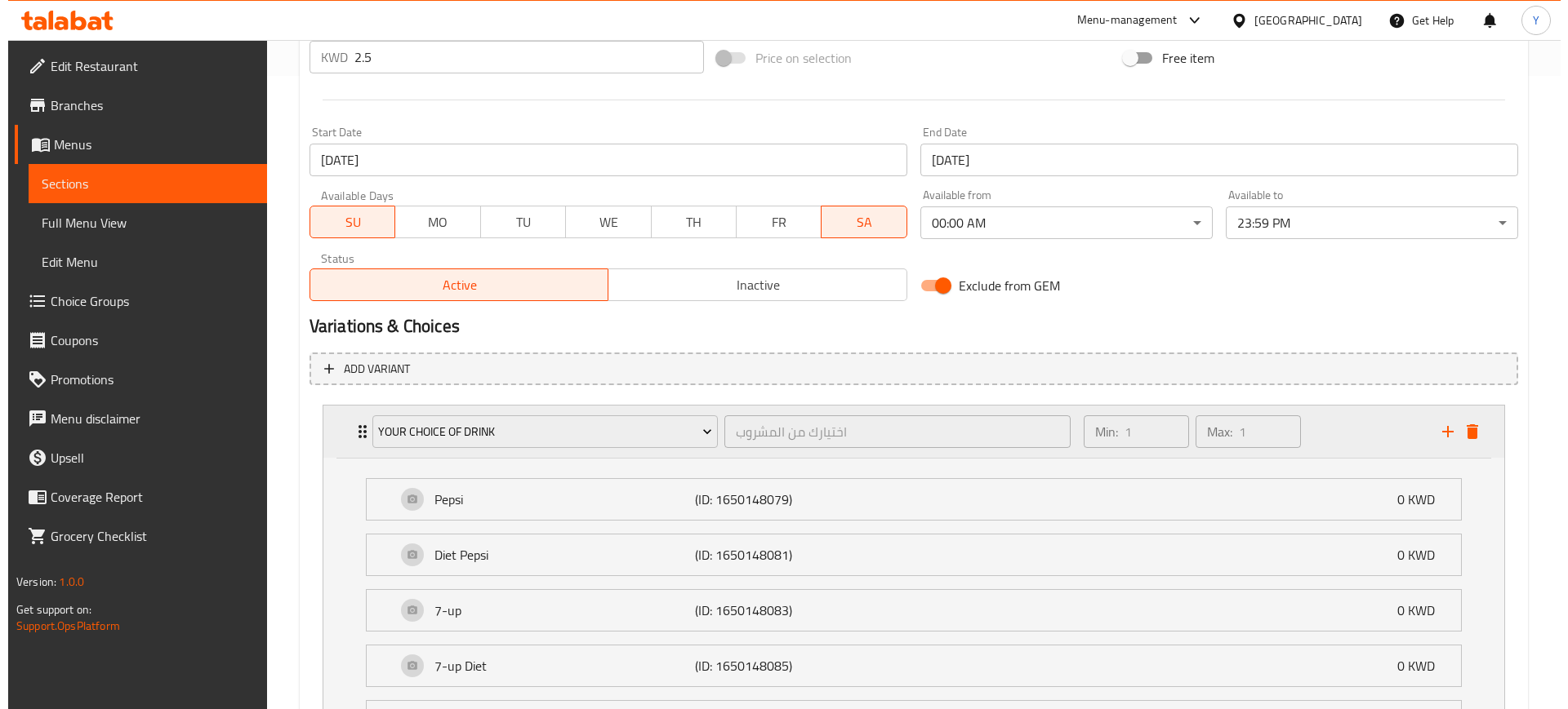
scroll to position [634, 0]
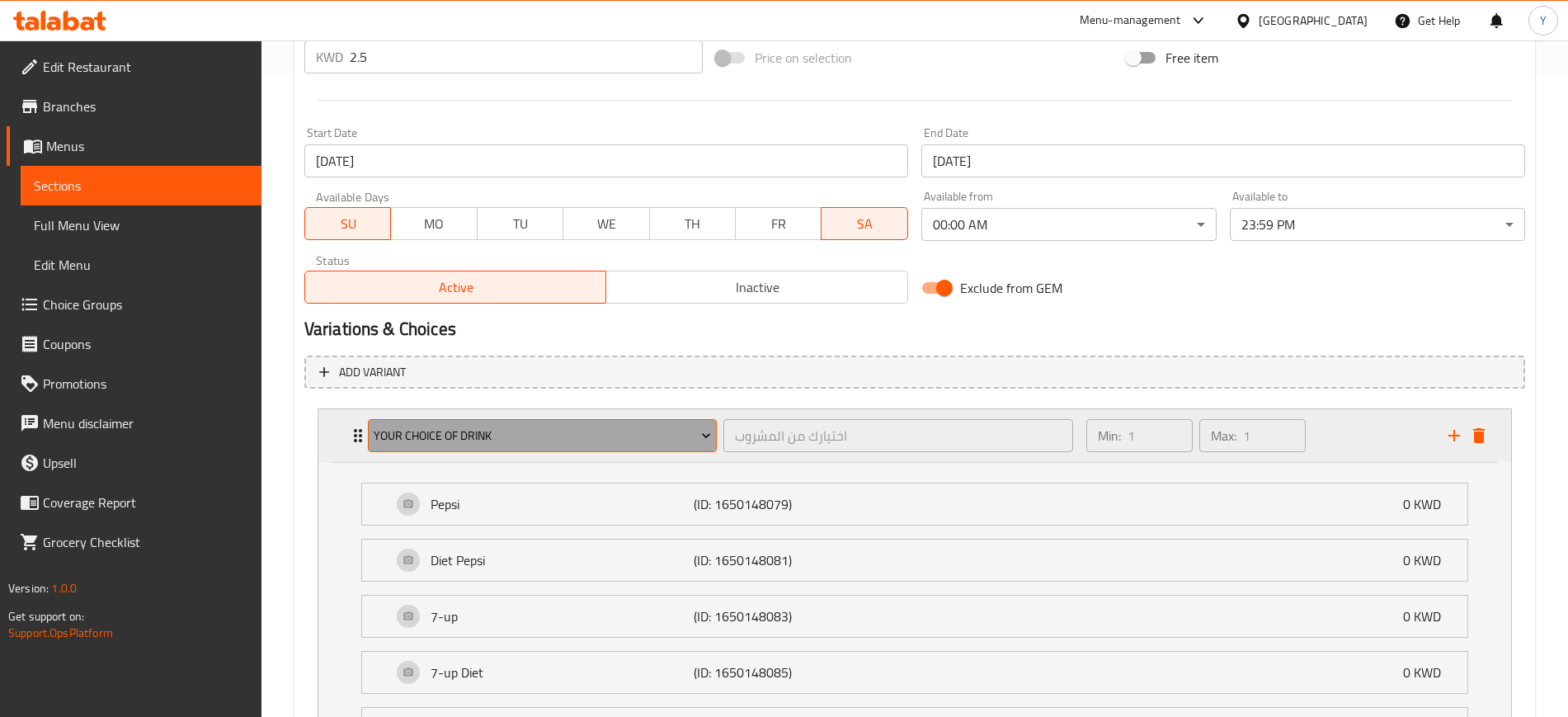
click at [464, 433] on span "Your Choice of Drink" at bounding box center [542, 436] width 337 height 21
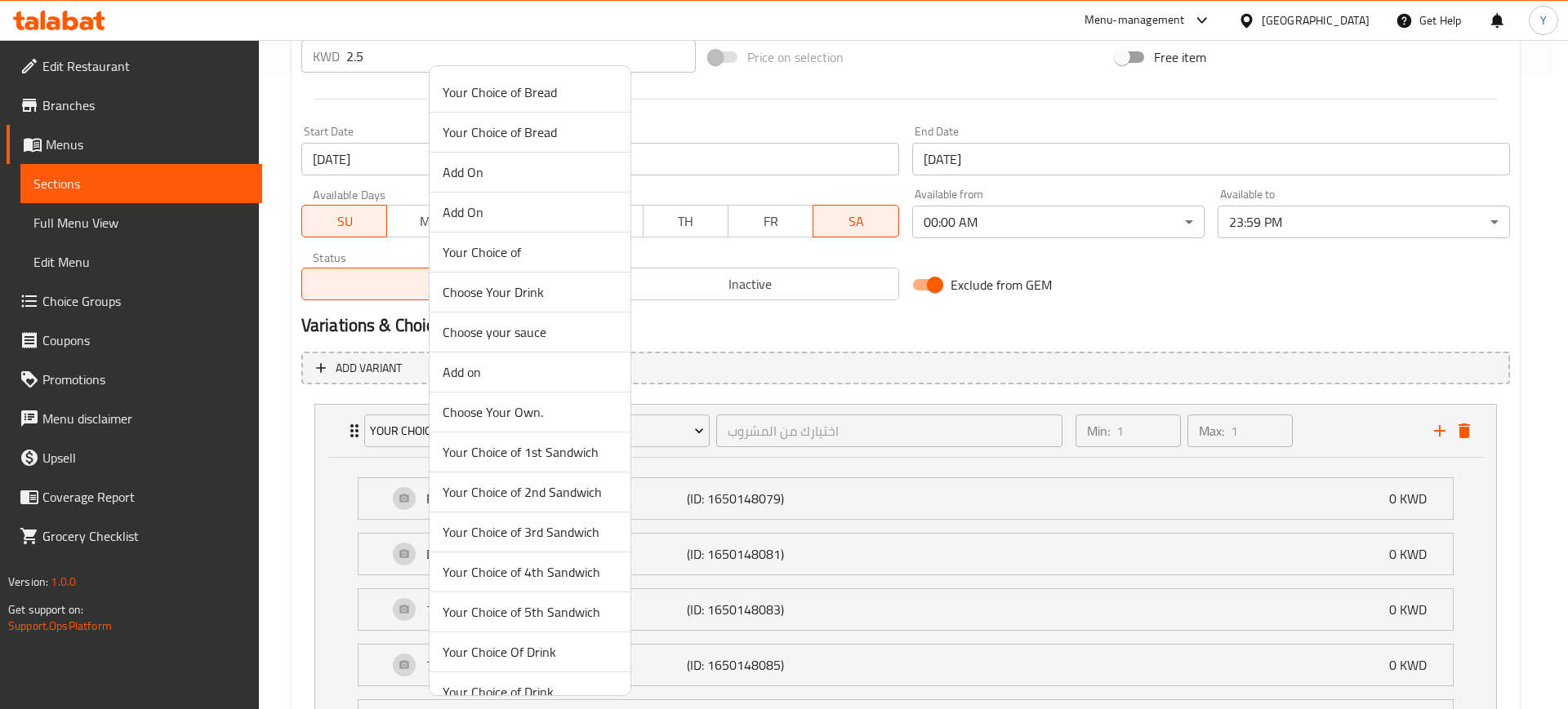
scroll to position [143, 0]
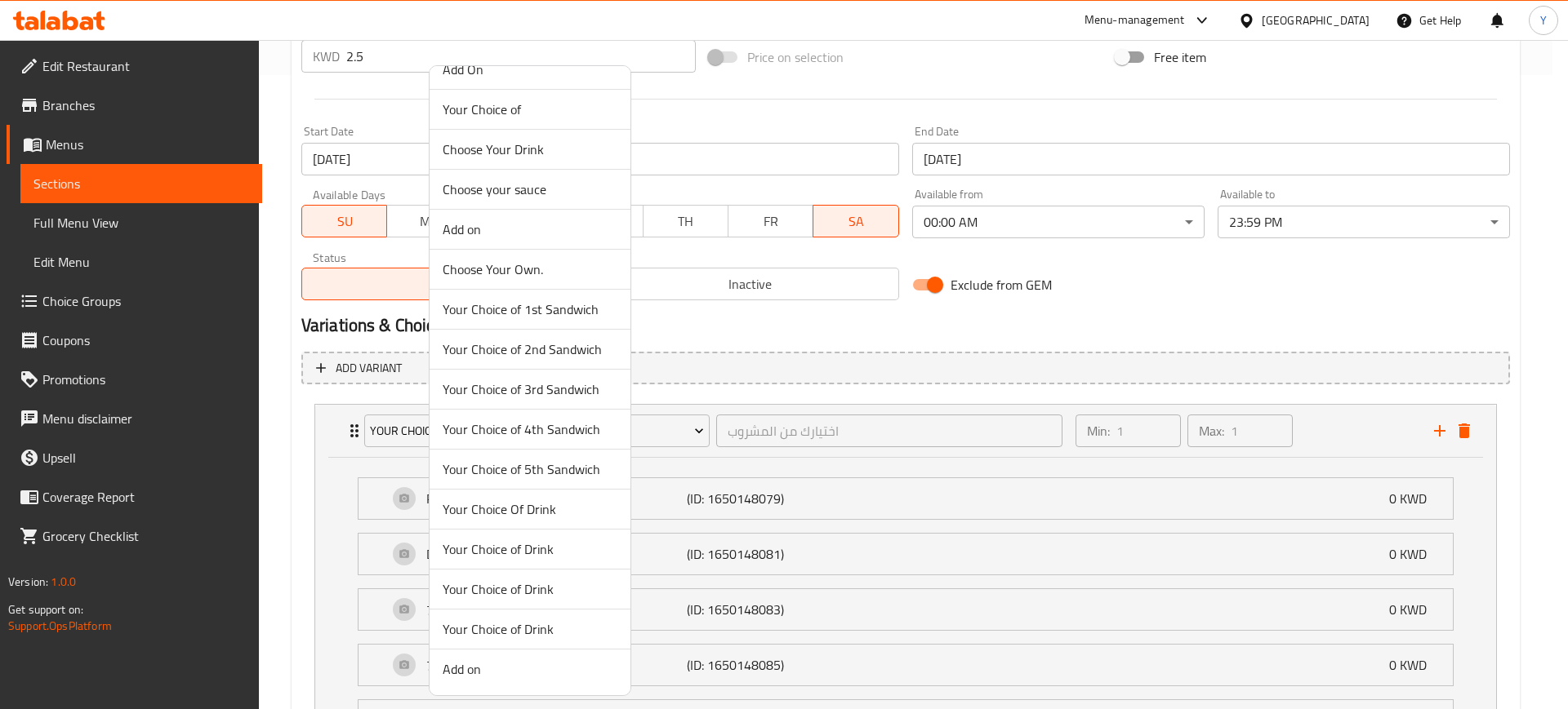
click at [522, 514] on span "Your Choice Of Drink" at bounding box center [530, 509] width 175 height 20
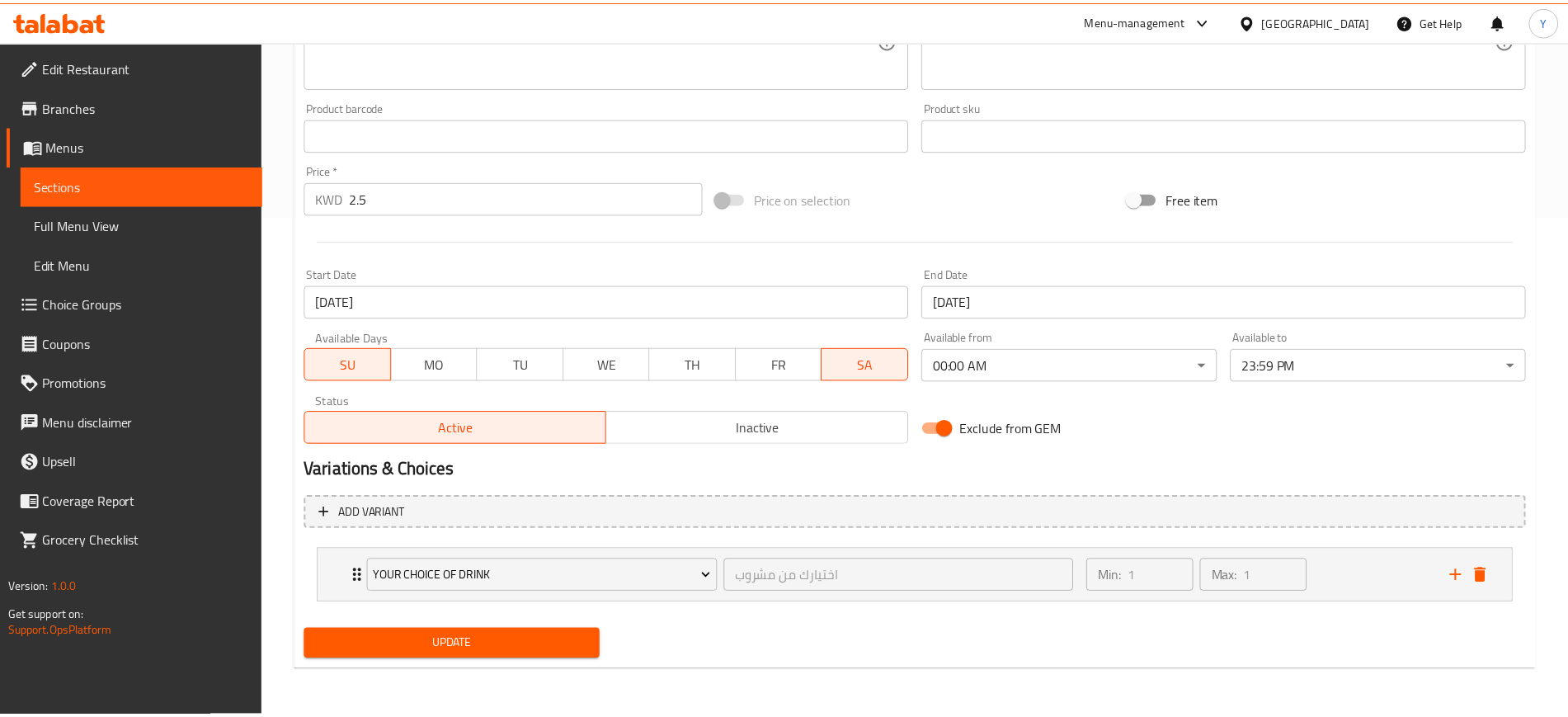
scroll to position [500, 0]
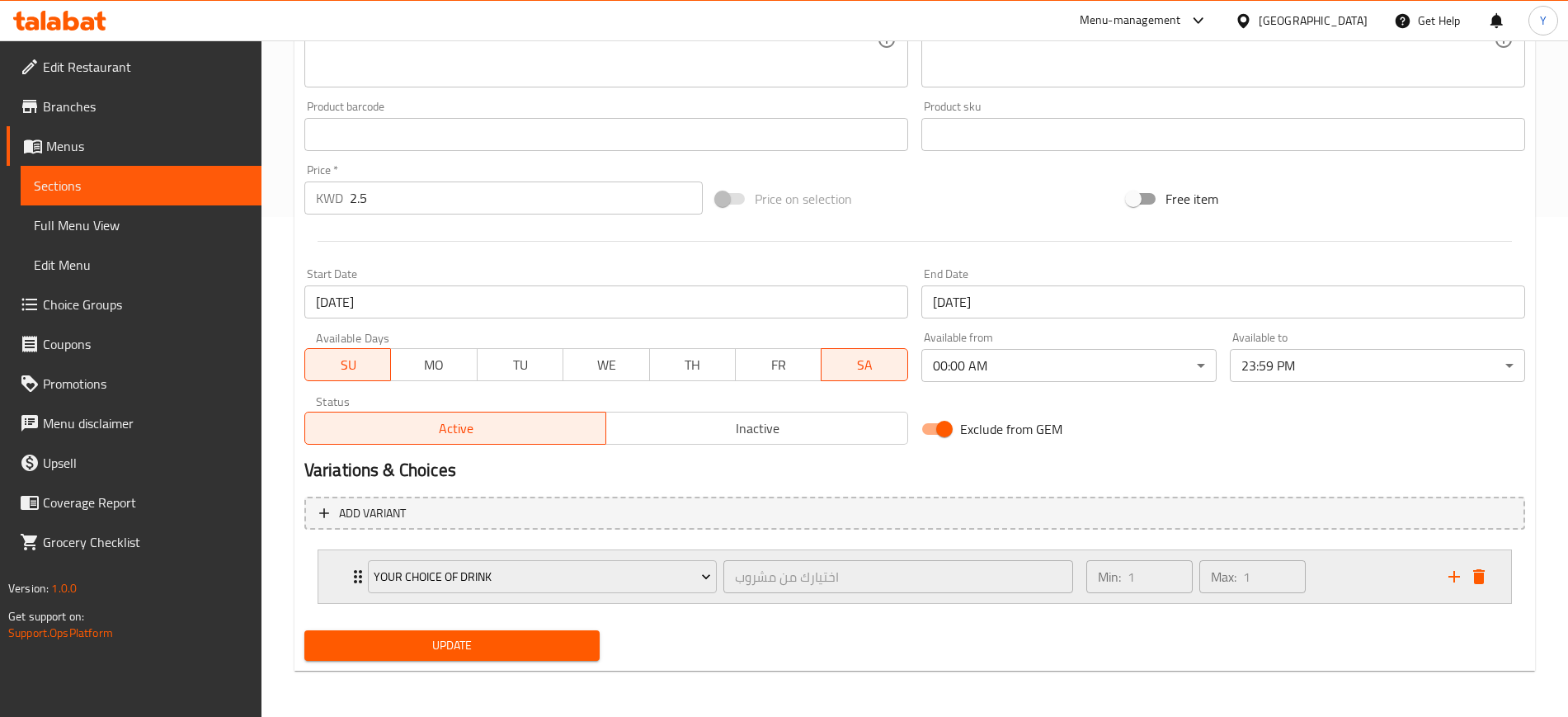
click at [341, 576] on div "Your Choice Of Drink اختيارك من مشروب ​ Min: 1 ​ Max: 1 ​" at bounding box center [914, 576] width 1193 height 53
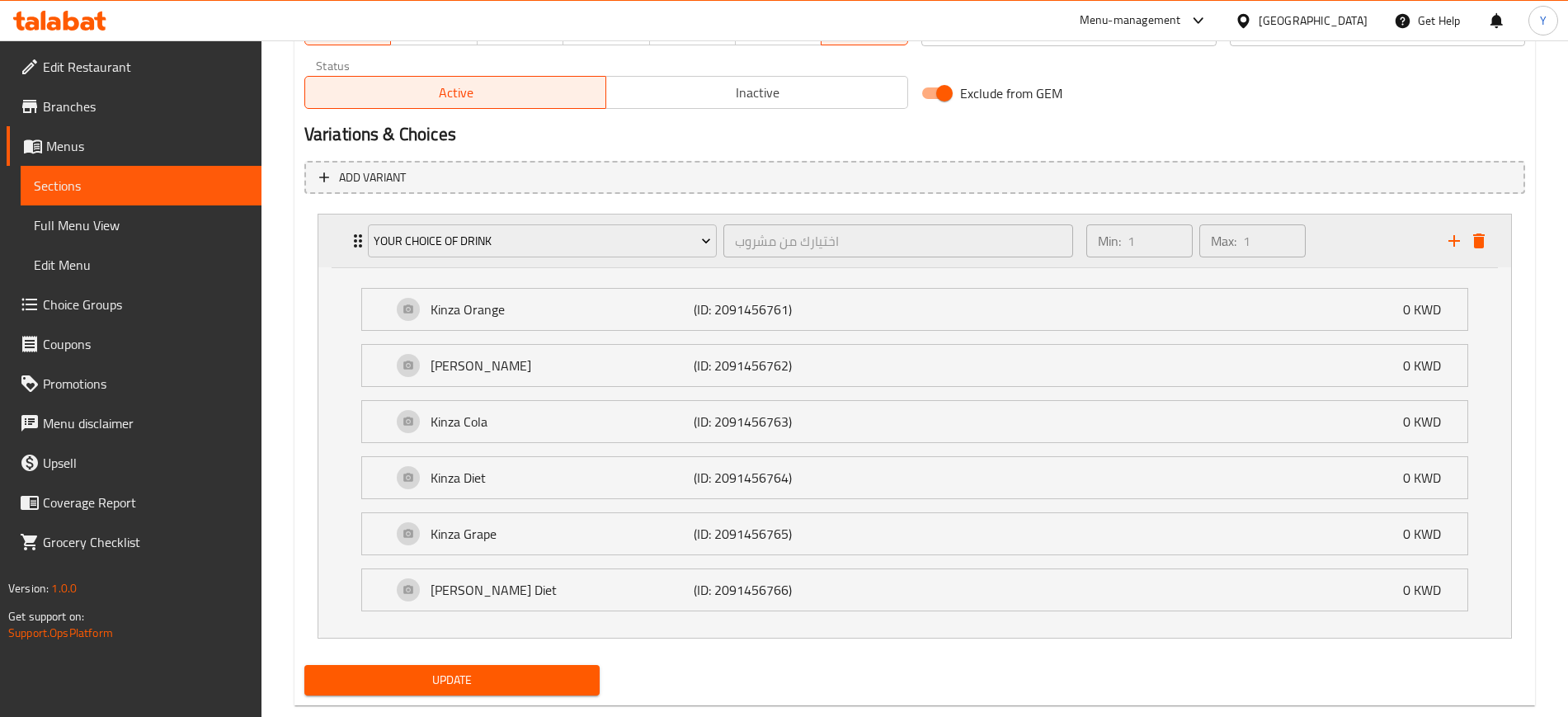
scroll to position [837, 0]
click at [439, 683] on span "Update" at bounding box center [452, 679] width 269 height 21
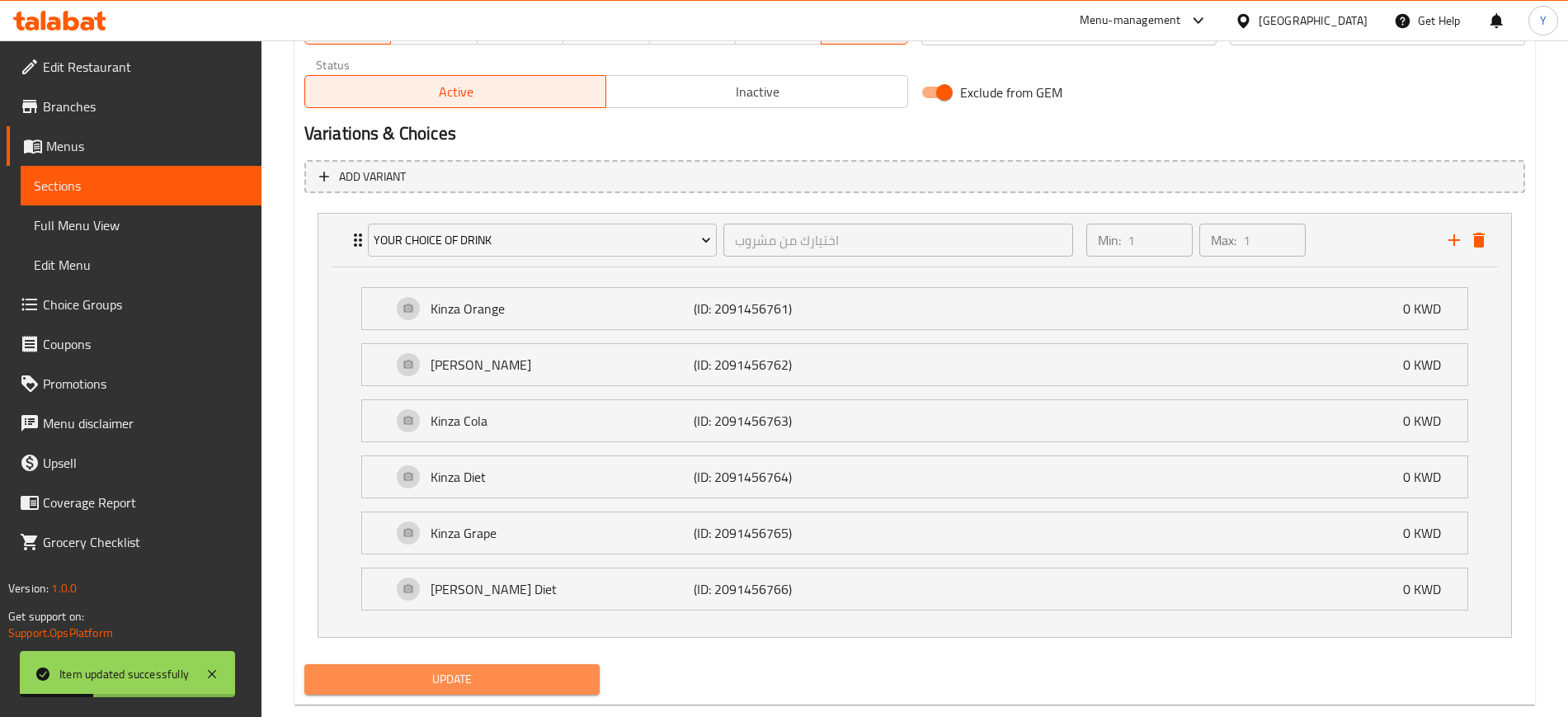
click at [439, 683] on span "Update" at bounding box center [452, 679] width 269 height 21
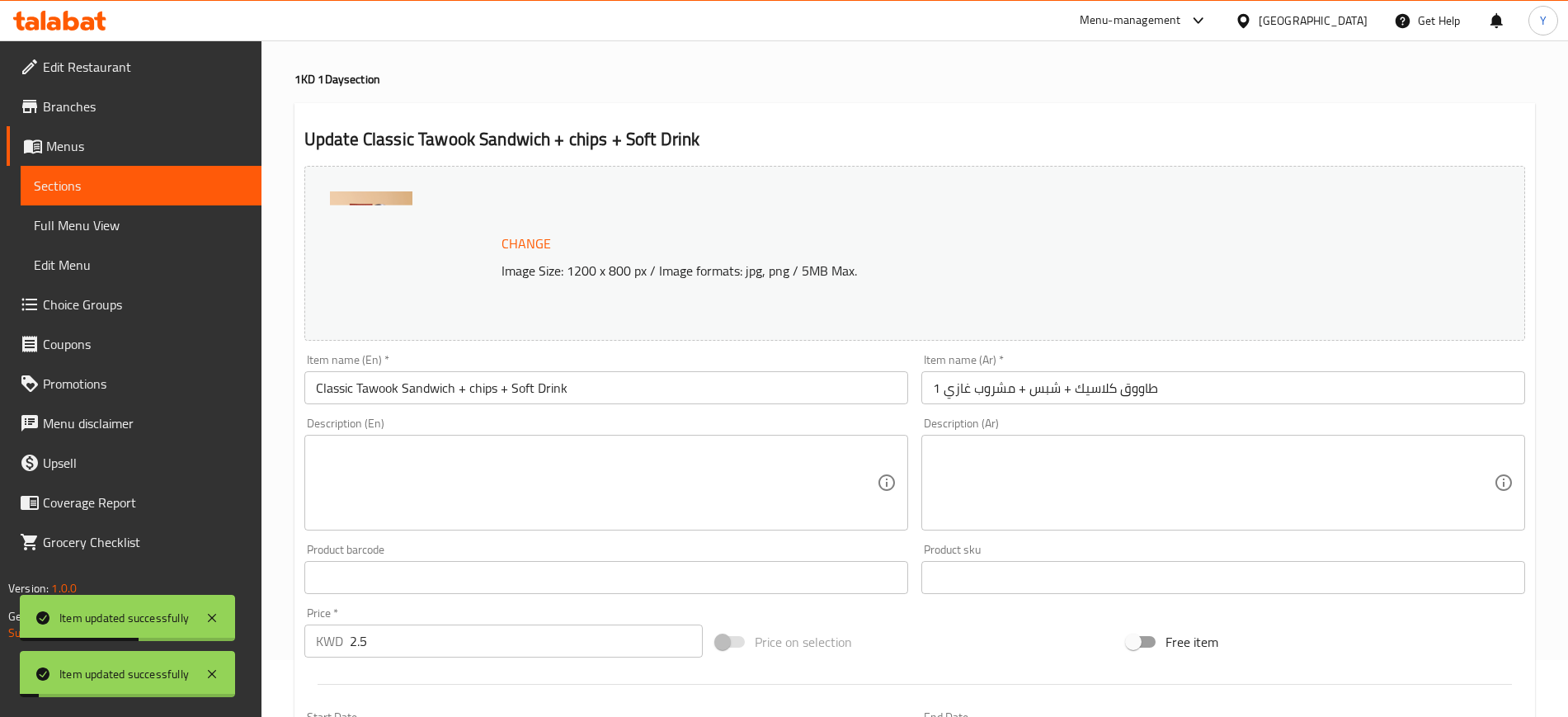
scroll to position [0, 0]
